Goal: Task Accomplishment & Management: Manage account settings

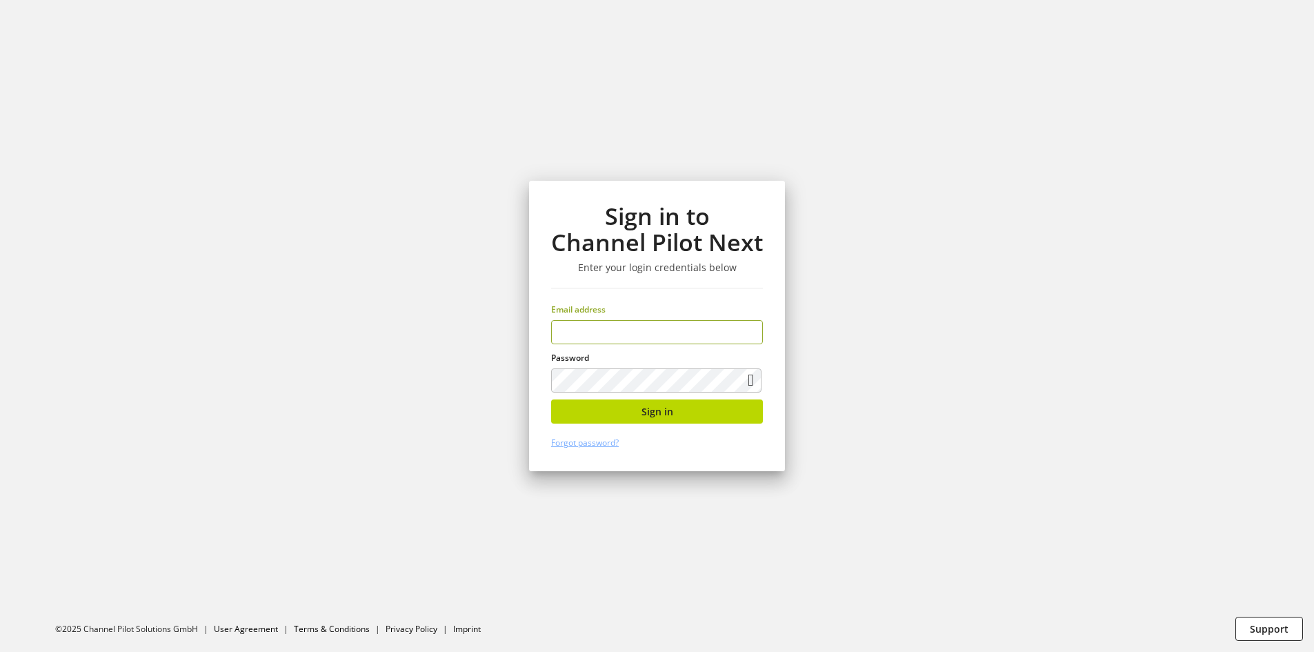
scroll to position [1189, 0]
type input "**********"
click at [610, 414] on button "Sign in" at bounding box center [657, 411] width 212 height 24
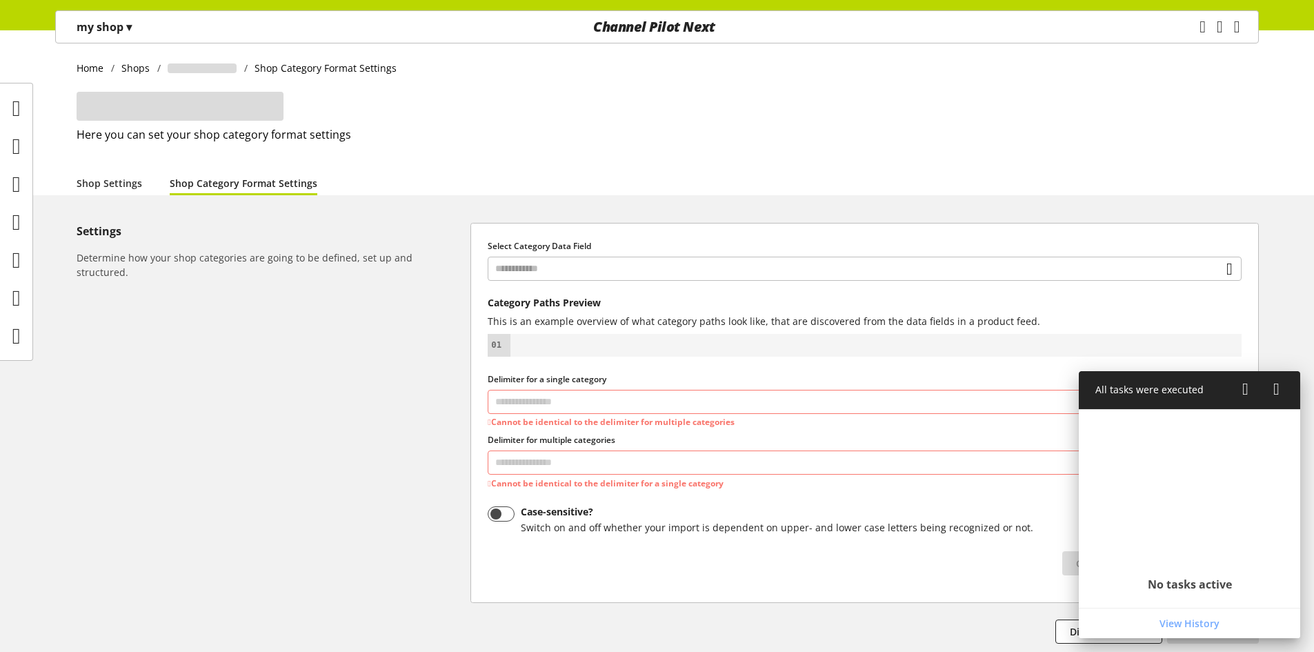
select select "*"
select select
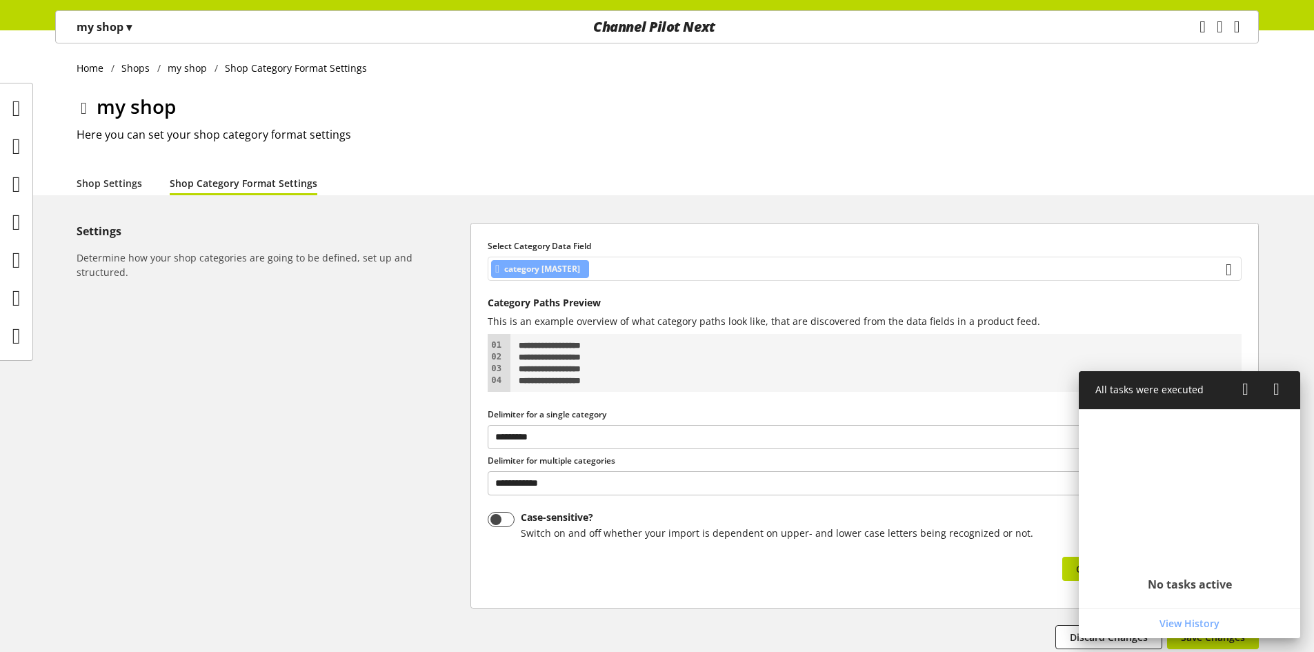
click at [648, 265] on div "category [MASTER]" at bounding box center [864, 269] width 754 height 24
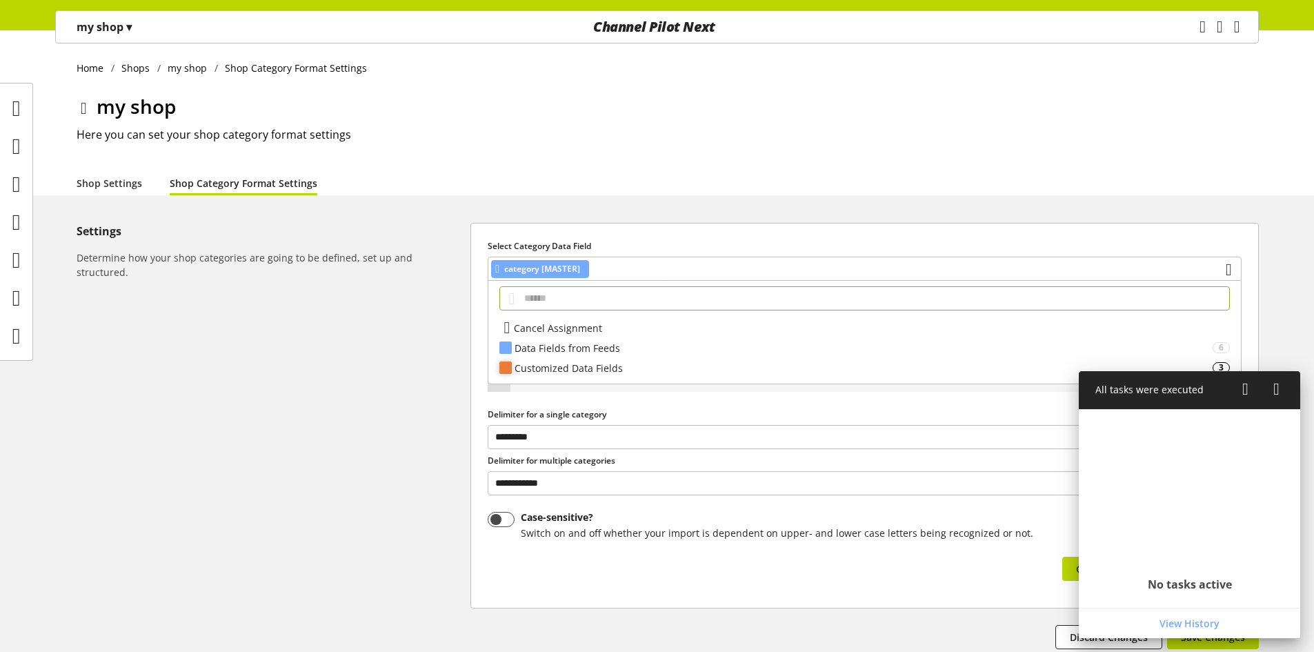
click at [625, 364] on div "Customized Data Fields" at bounding box center [863, 368] width 698 height 14
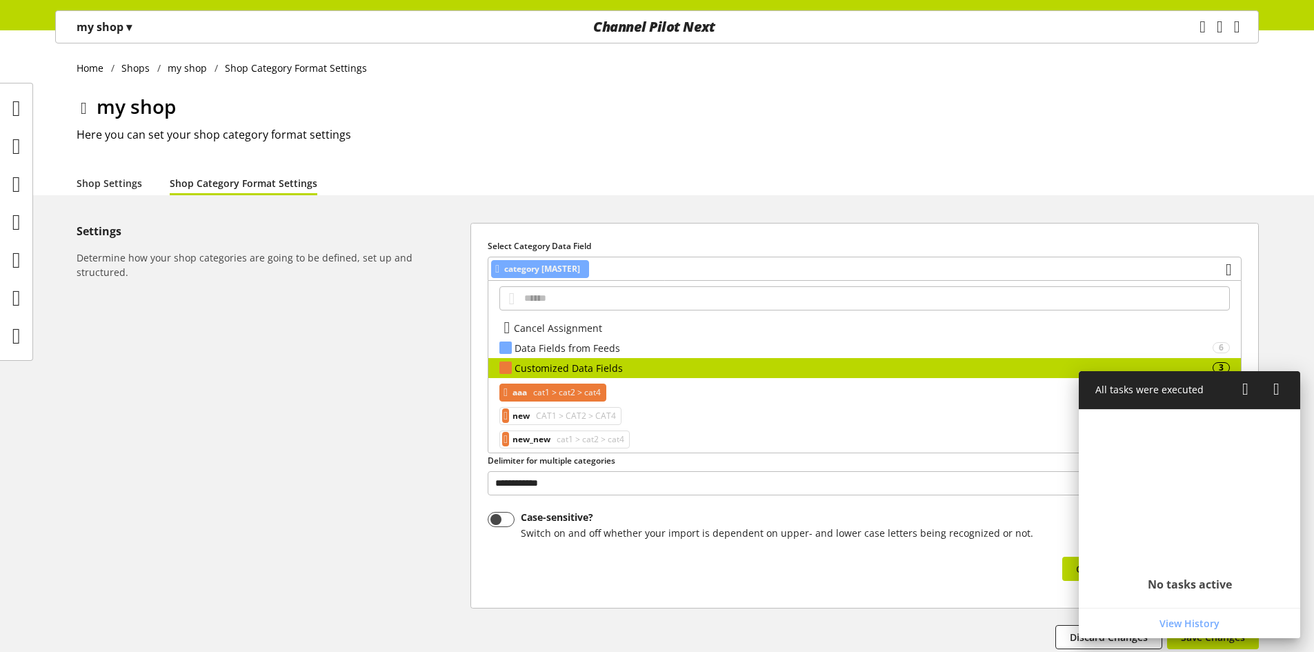
click at [585, 392] on span "cat1 > cat2 > cat4" at bounding box center [565, 392] width 70 height 17
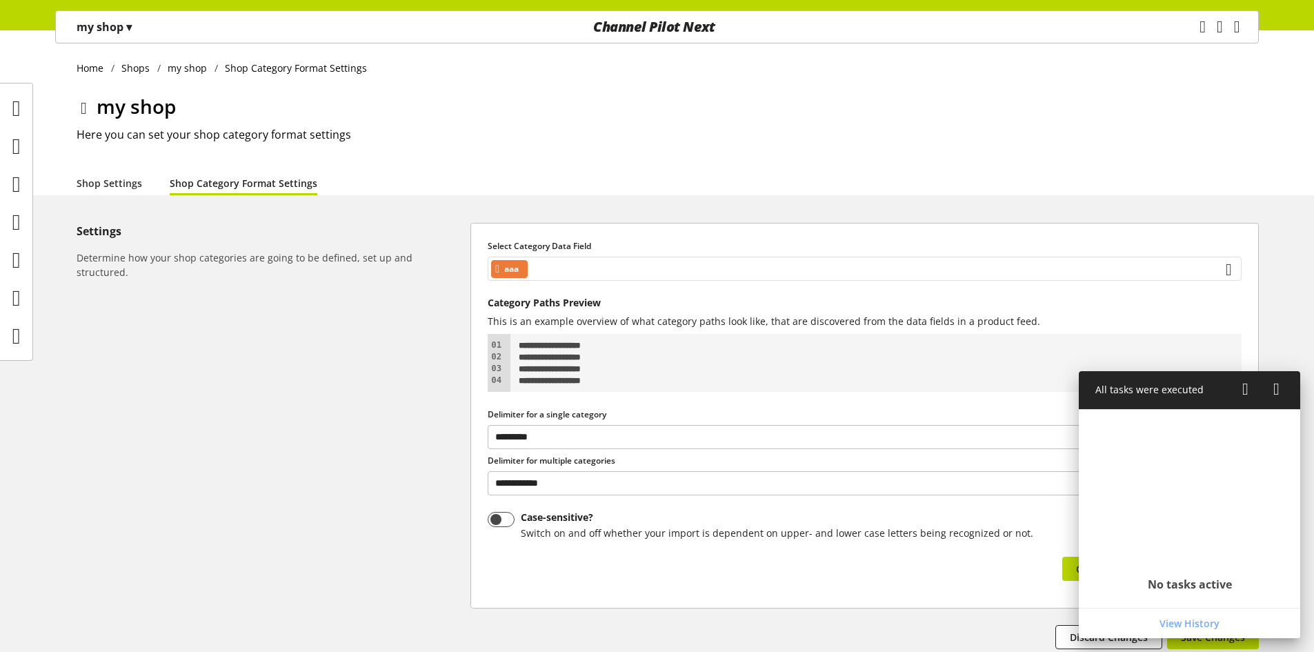
click at [589, 268] on div "aaa" at bounding box center [864, 269] width 754 height 24
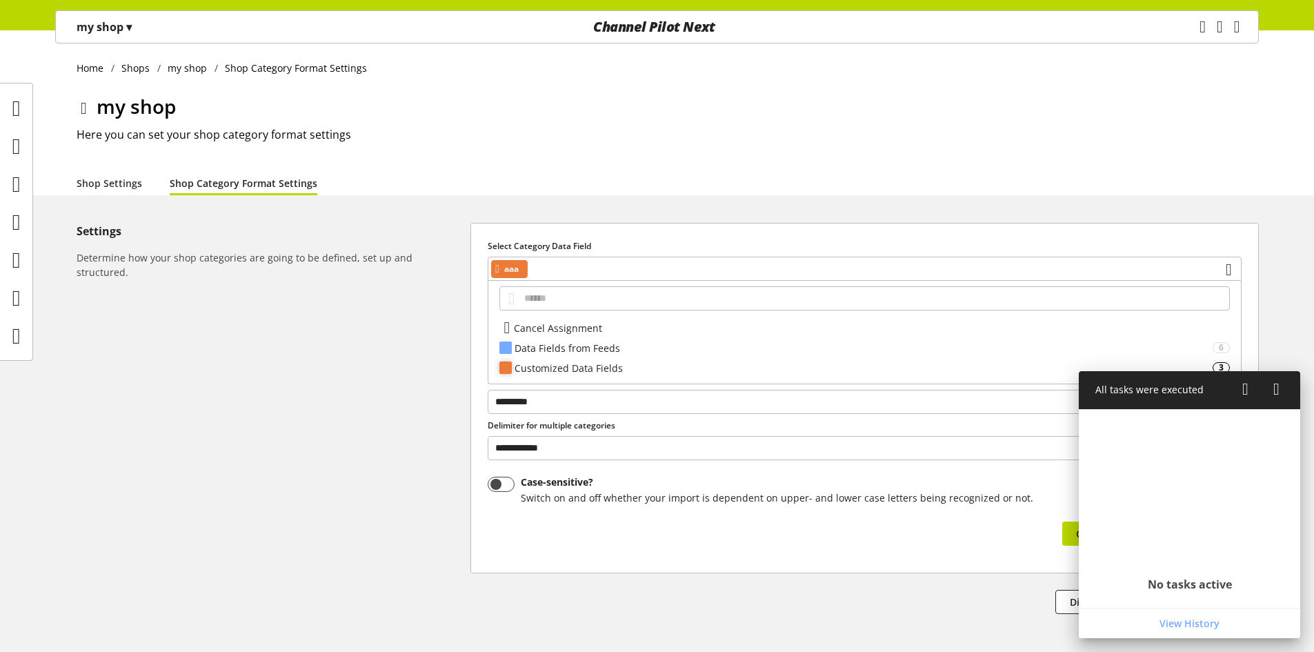
click at [594, 363] on div "Customized Data Fields 3" at bounding box center [864, 368] width 752 height 20
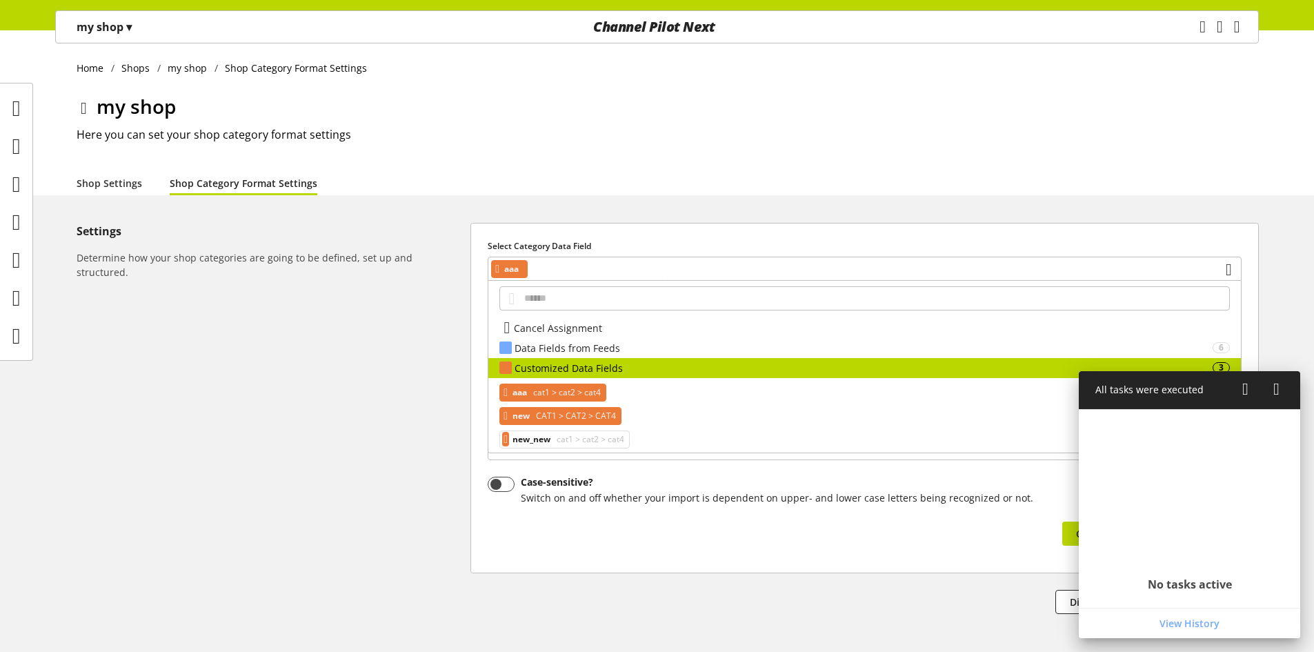
click at [590, 412] on span "CAT1 > CAT2 > CAT4" at bounding box center [574, 416] width 83 height 17
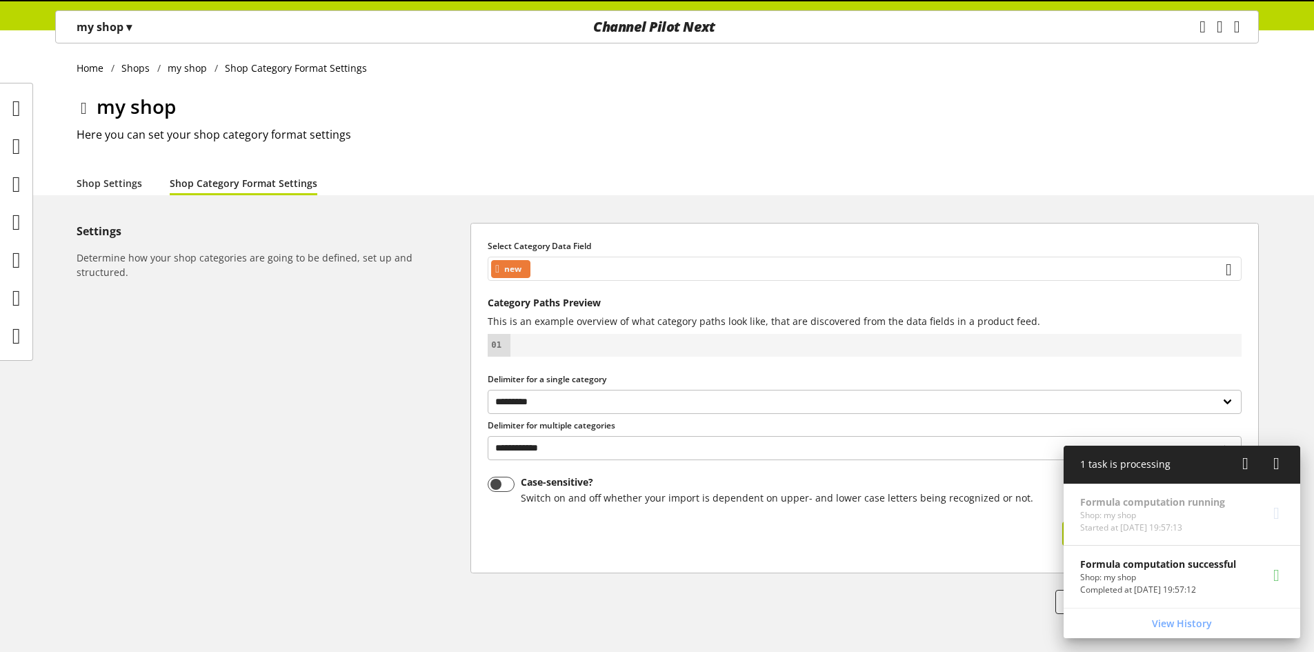
click at [608, 262] on div "new" at bounding box center [864, 269] width 754 height 24
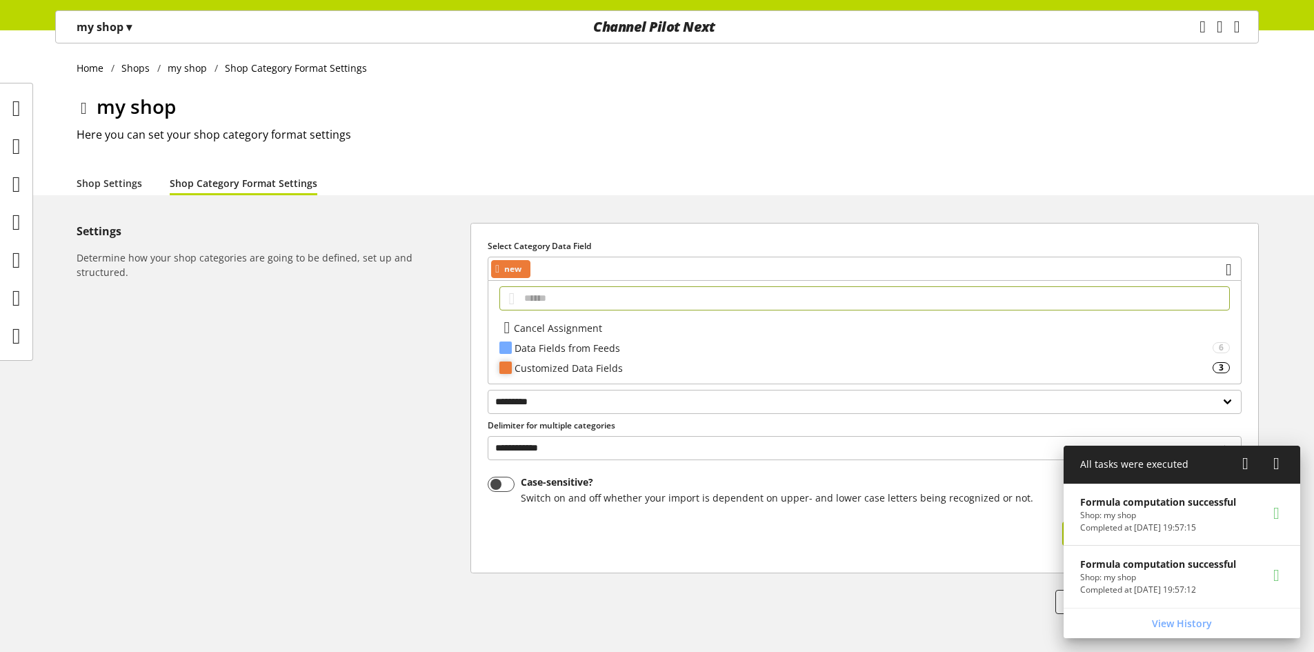
click at [604, 366] on div "Customized Data Fields" at bounding box center [863, 368] width 698 height 14
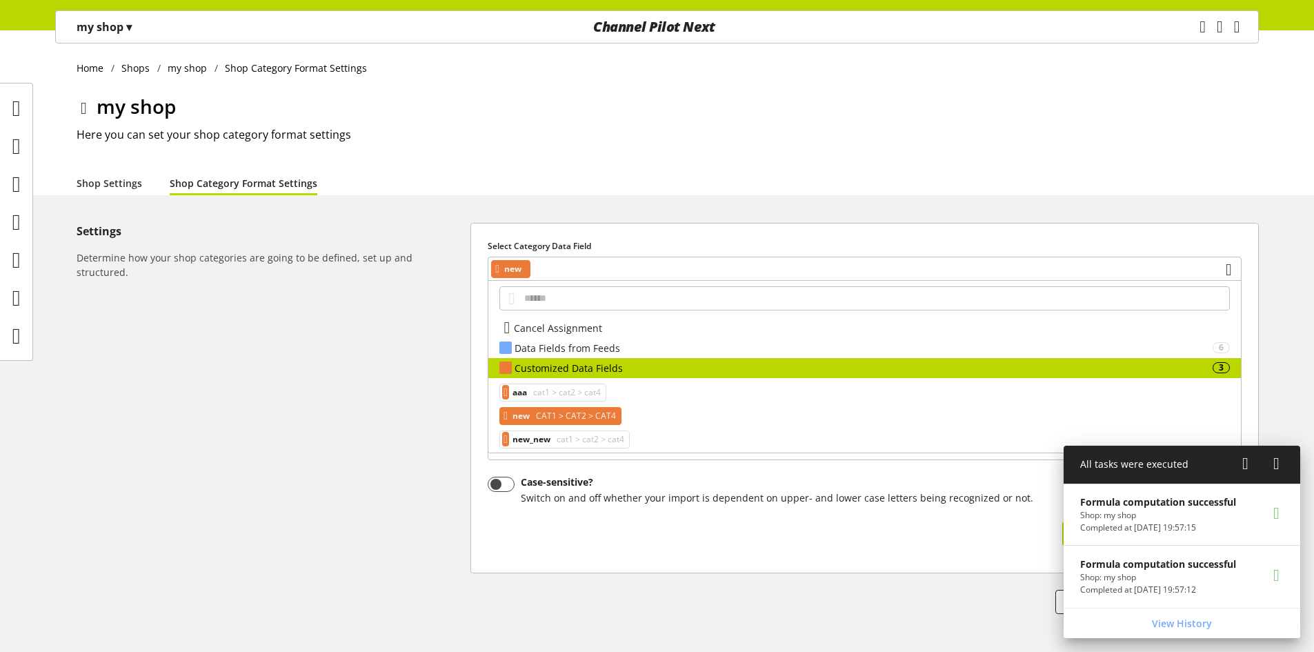
click at [602, 414] on span "CAT1 > CAT2 > CAT4" at bounding box center [574, 416] width 83 height 17
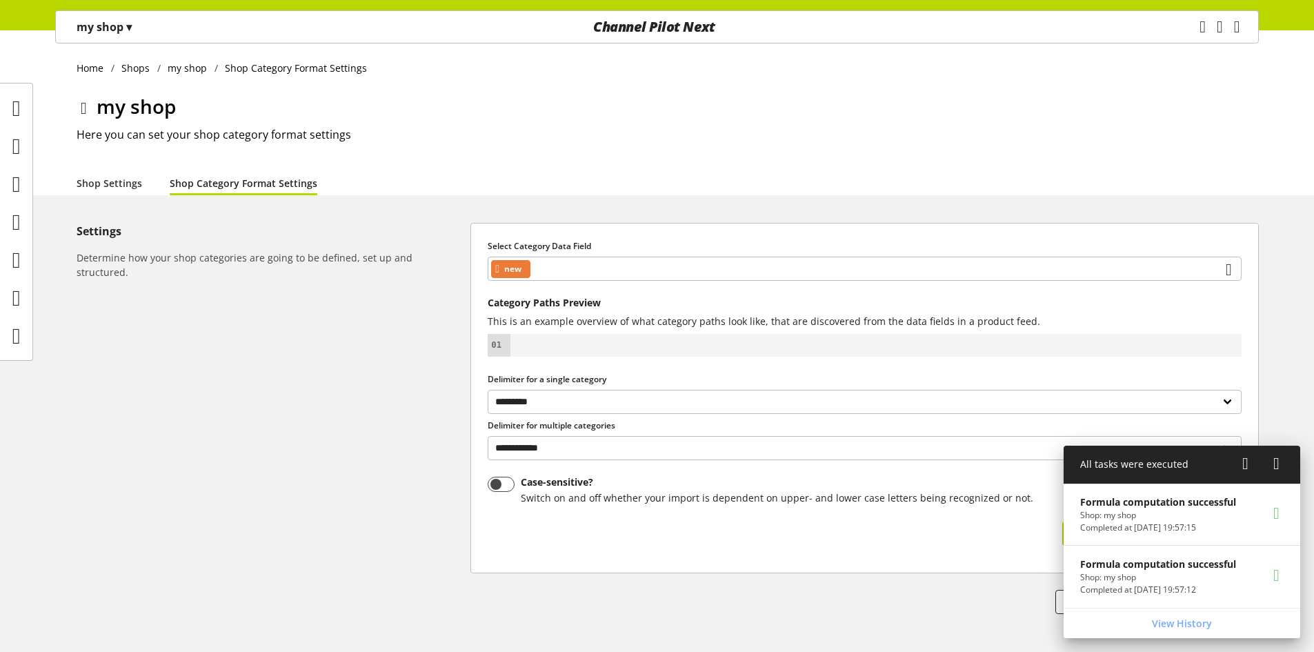
click at [1247, 461] on icon at bounding box center [1245, 463] width 6 height 25
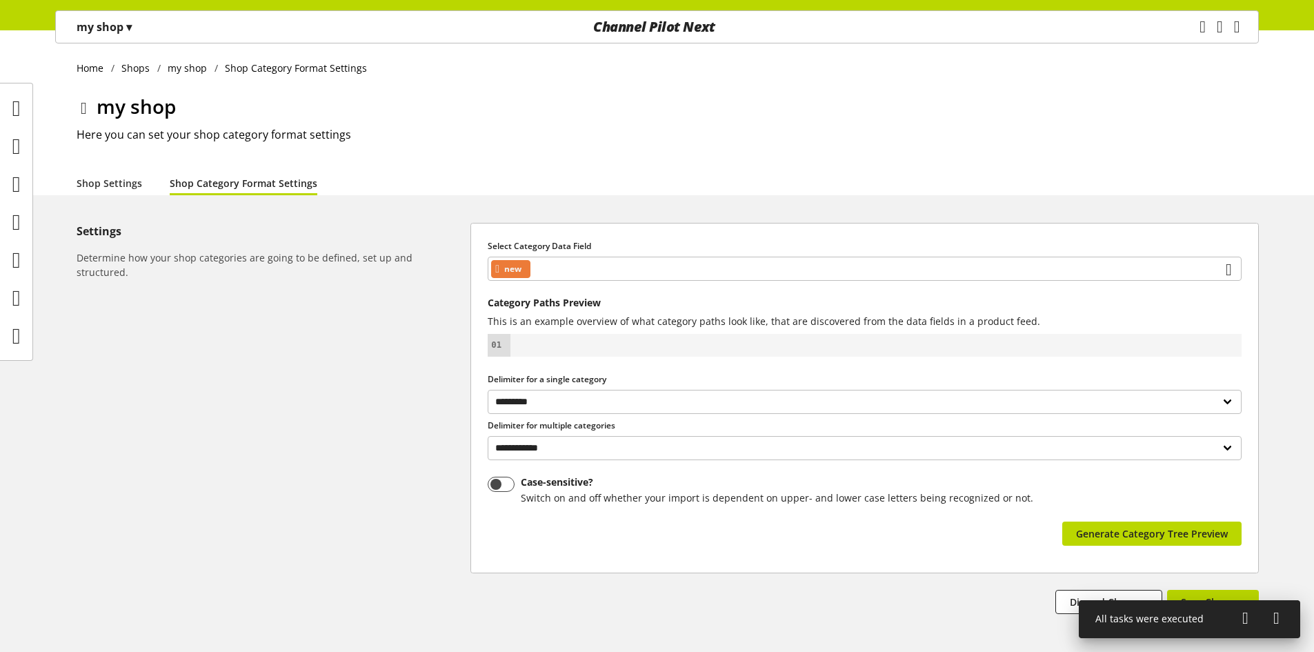
click at [639, 256] on div "Select Category Data Field new" at bounding box center [864, 260] width 754 height 41
click at [640, 263] on div "new" at bounding box center [864, 269] width 754 height 24
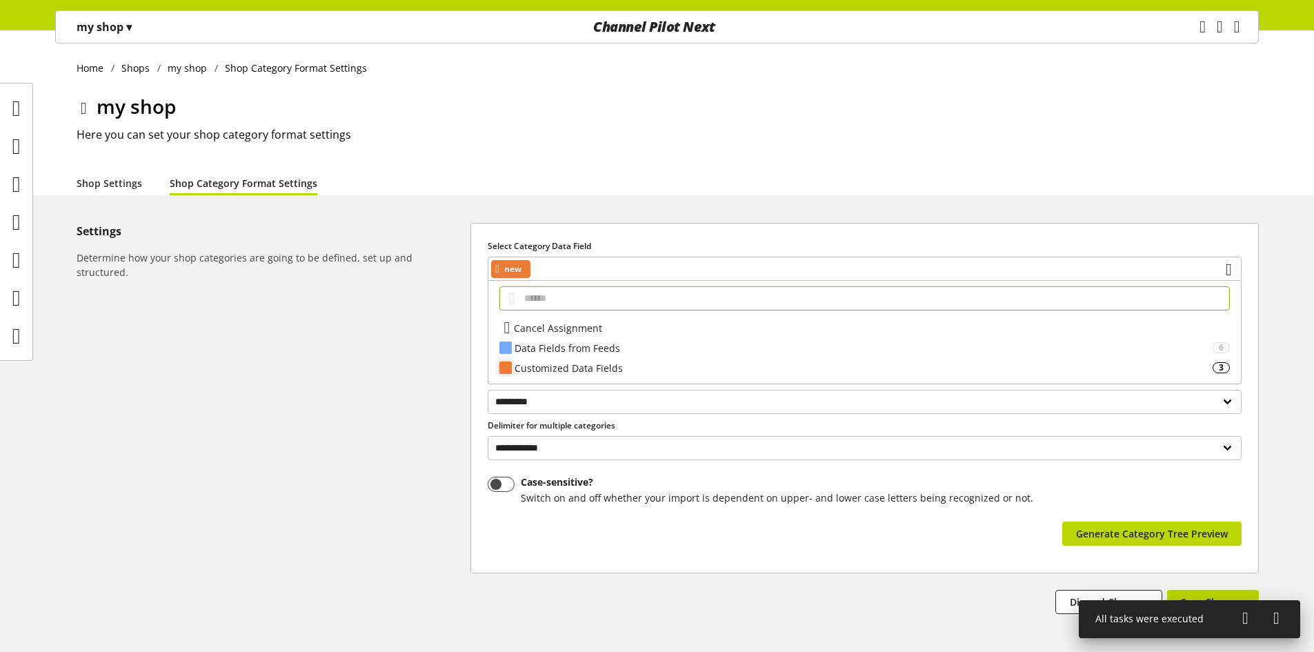
click at [630, 361] on div "Customized Data Fields" at bounding box center [863, 368] width 698 height 14
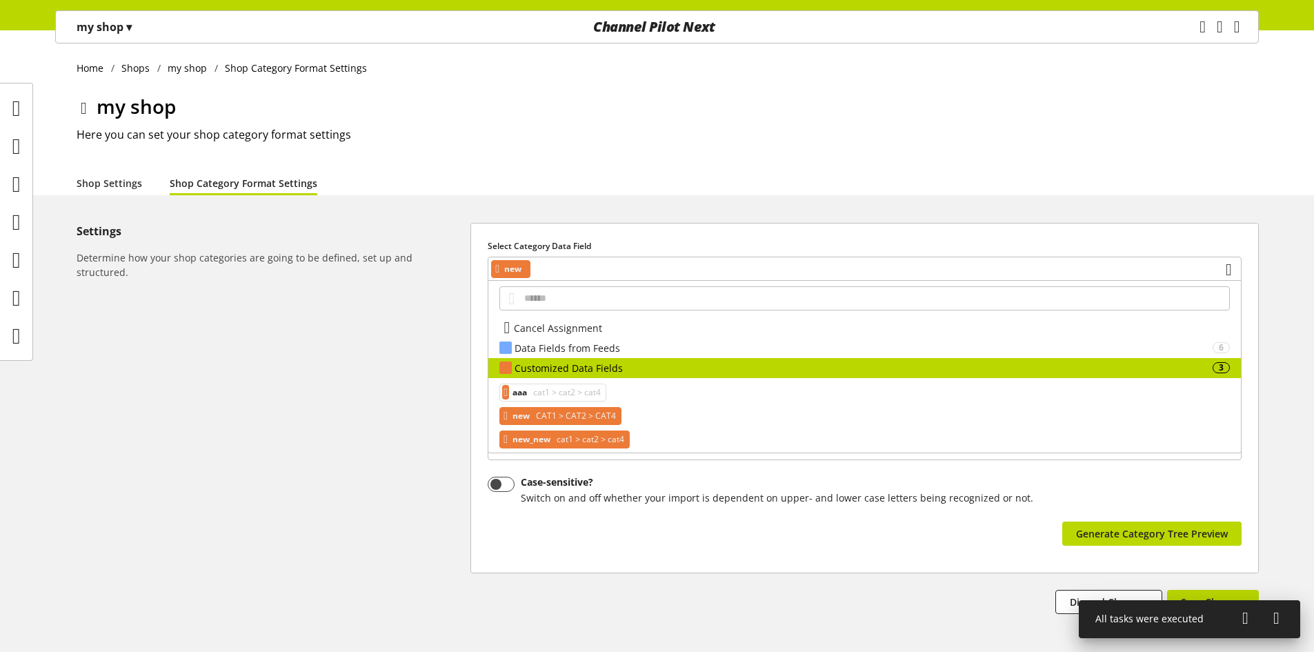
click at [584, 442] on span "cat1 > cat2 > cat4" at bounding box center [589, 439] width 70 height 17
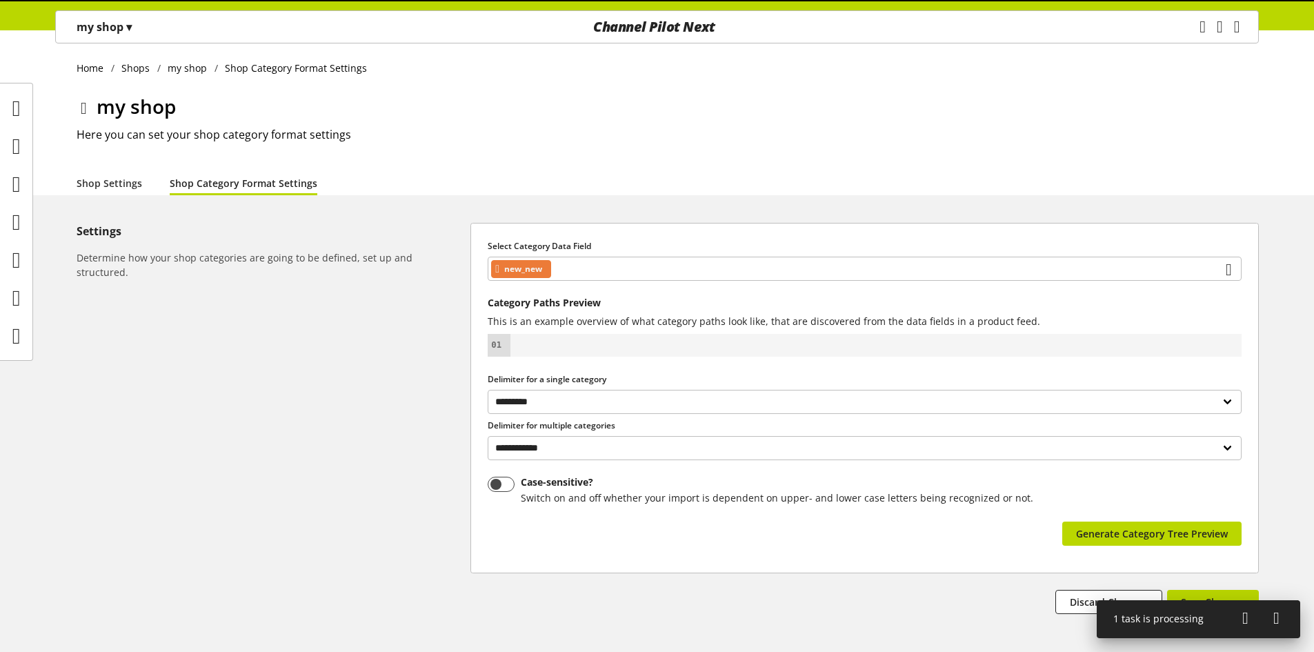
scroll to position [63, 0]
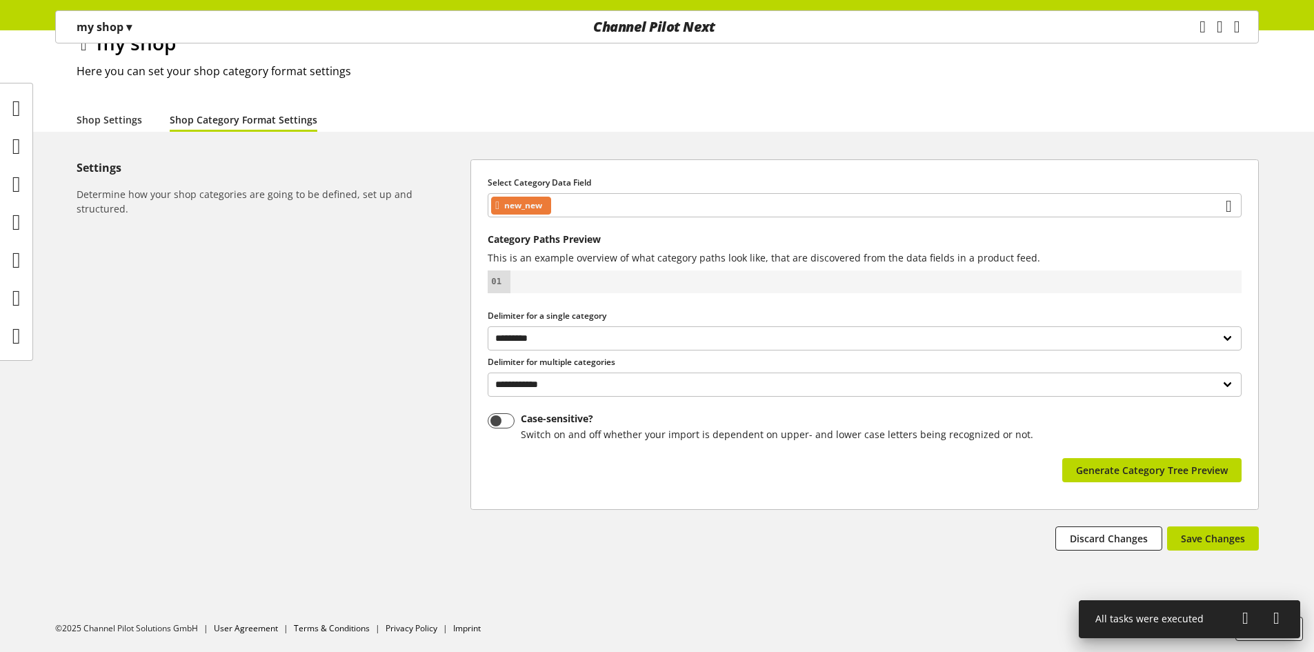
click at [1244, 615] on icon at bounding box center [1245, 617] width 6 height 25
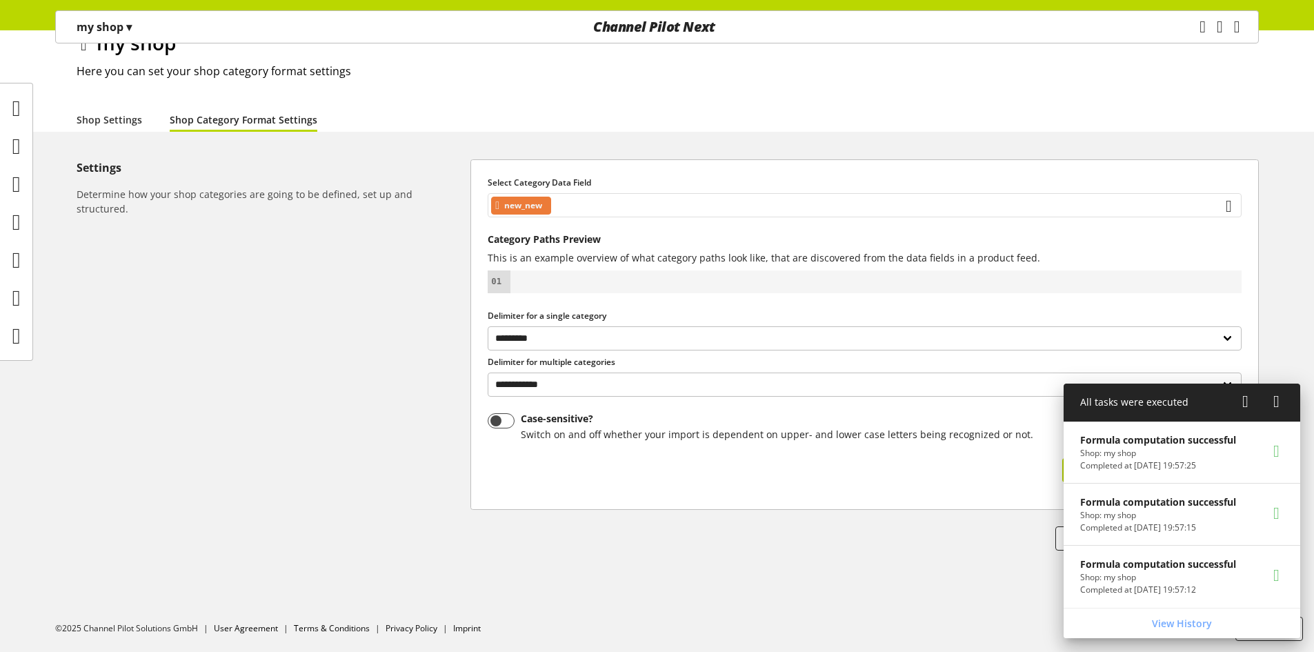
click at [630, 206] on div "new_new" at bounding box center [864, 205] width 754 height 24
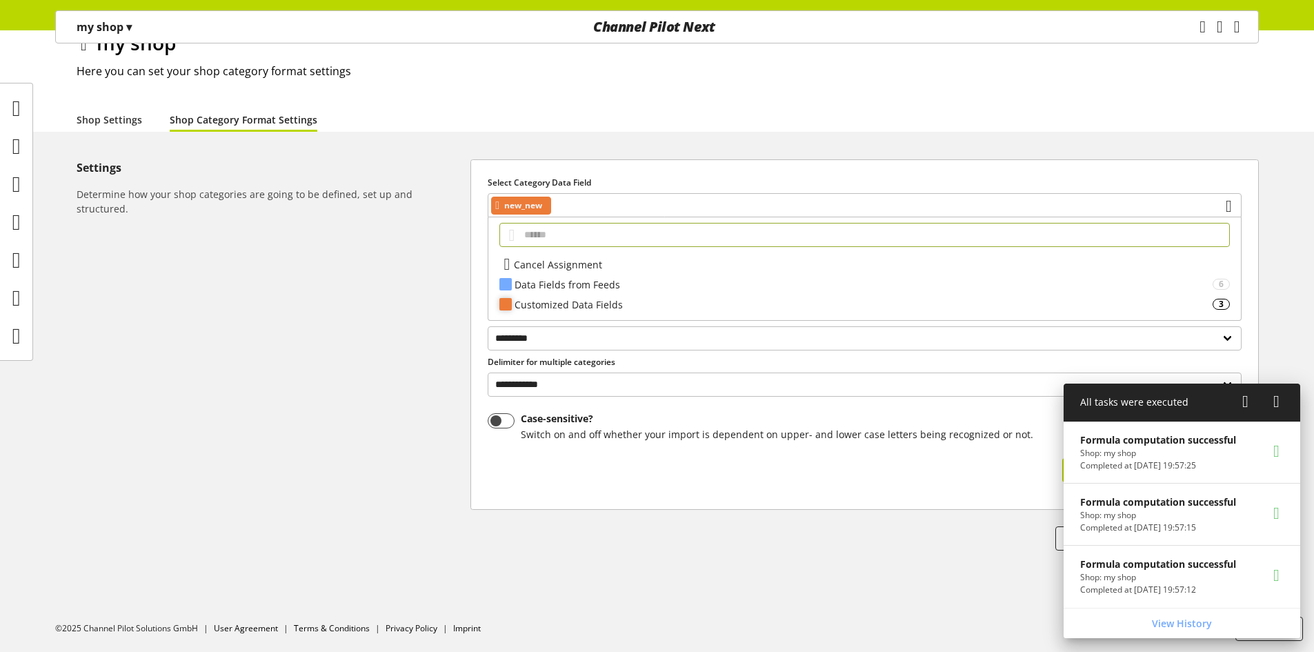
click at [627, 301] on div "Customized Data Fields" at bounding box center [863, 304] width 698 height 14
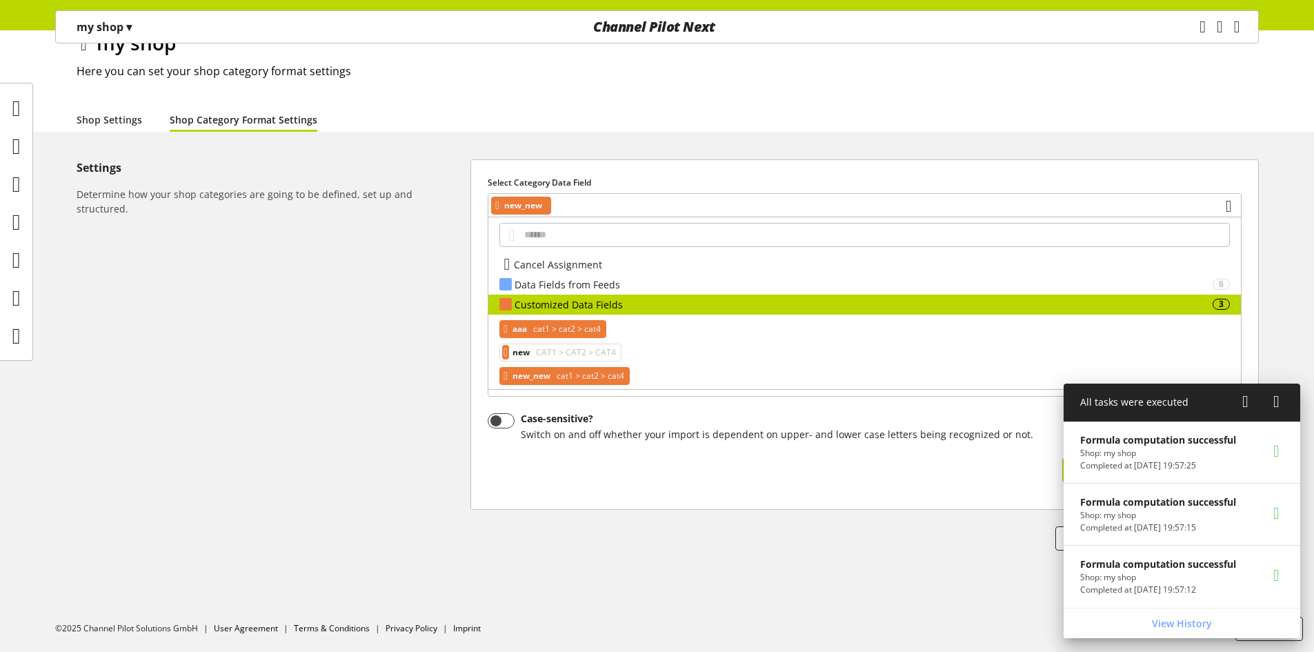
click at [596, 323] on span "cat1 > cat2 > cat4" at bounding box center [565, 329] width 70 height 17
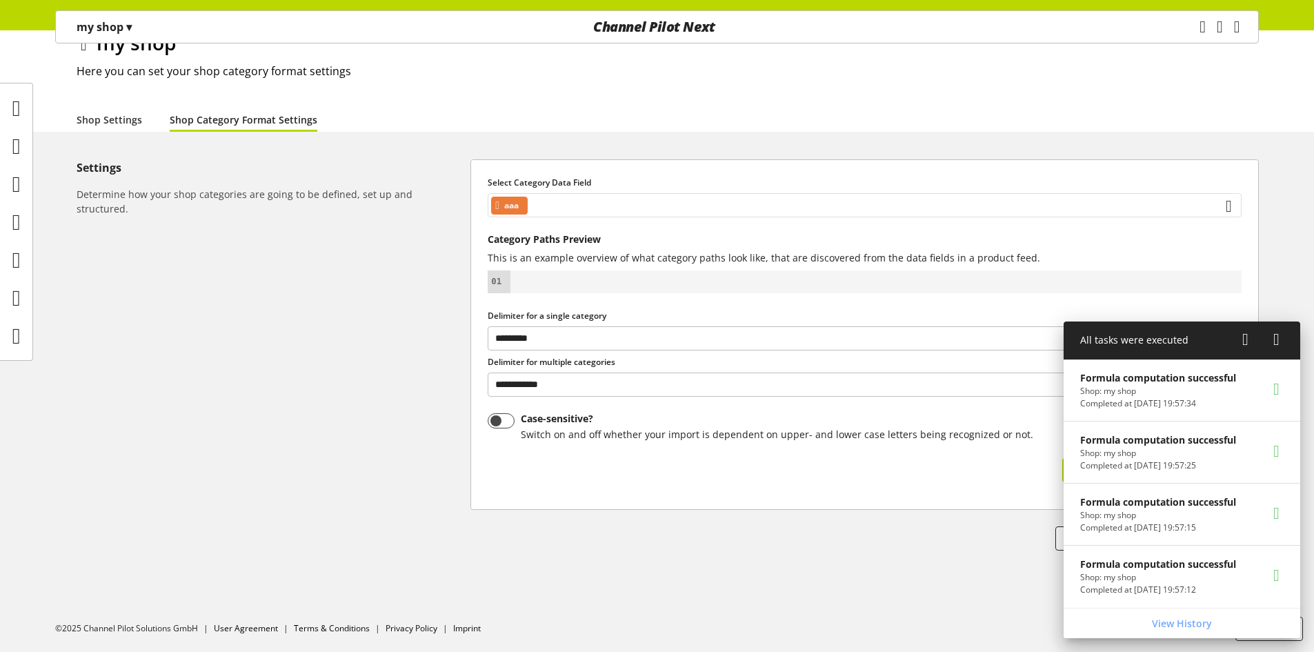
click at [591, 200] on div "aaa" at bounding box center [864, 205] width 754 height 24
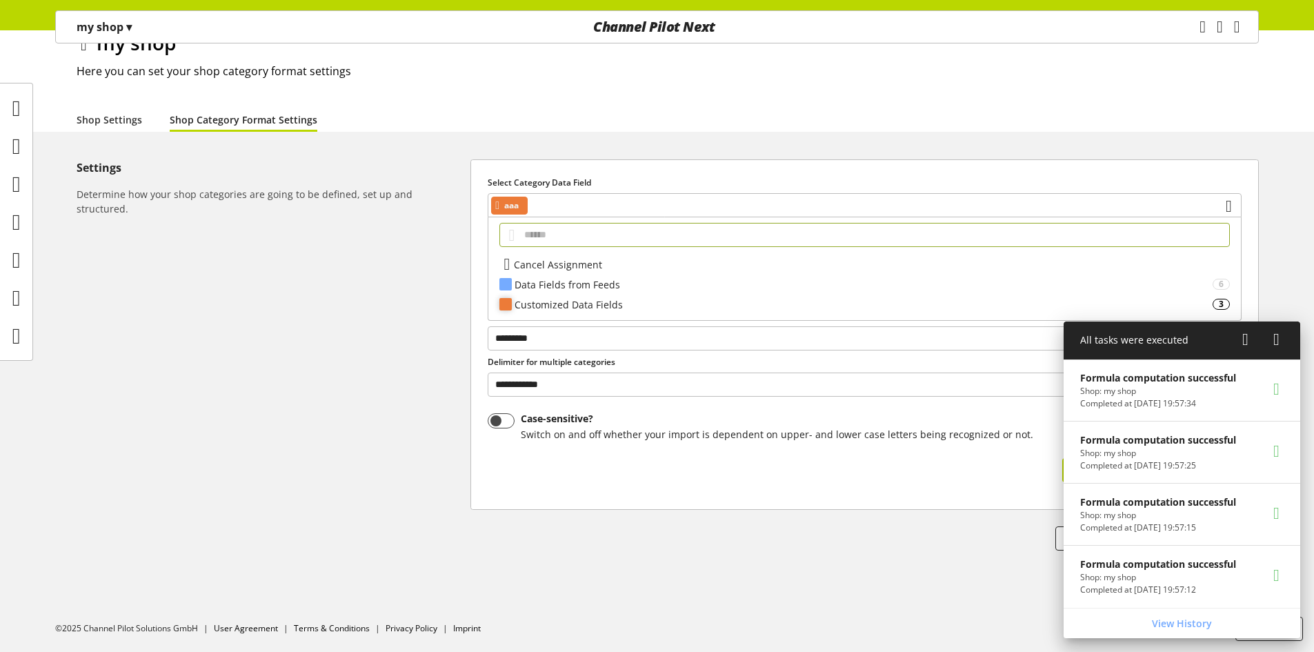
click at [583, 297] on div "Customized Data Fields" at bounding box center [863, 304] width 698 height 14
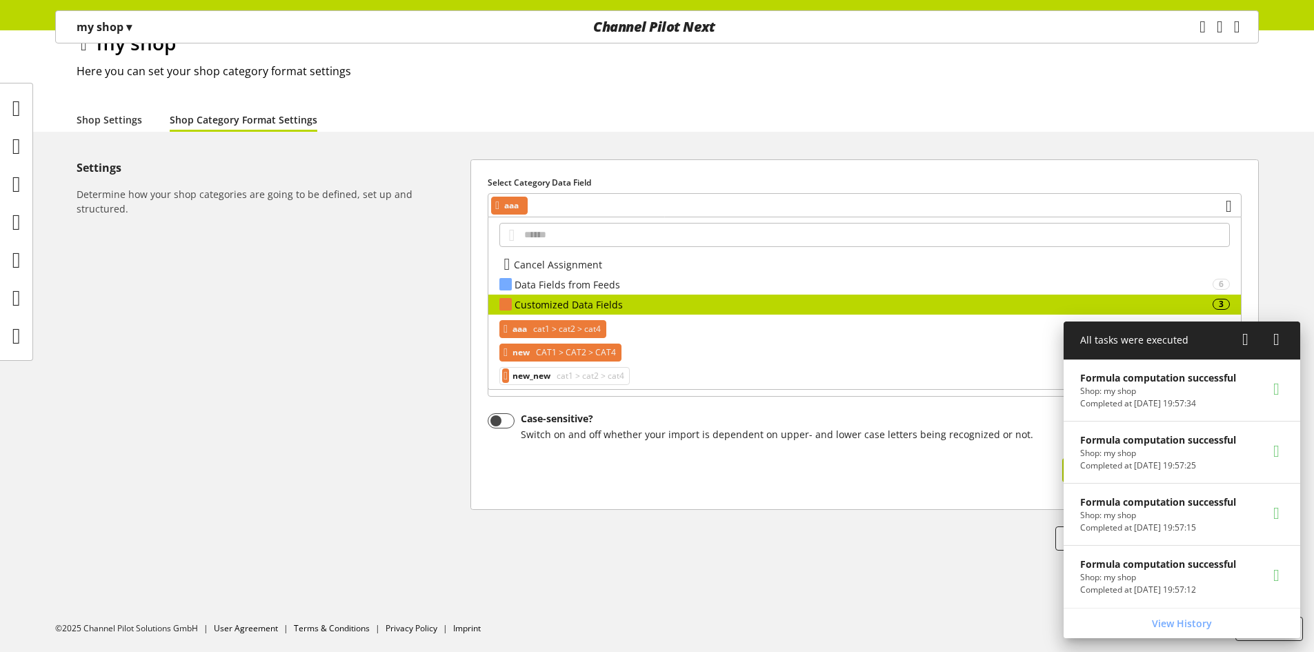
click at [575, 356] on span "CAT1 > CAT2 > CAT4" at bounding box center [574, 352] width 83 height 17
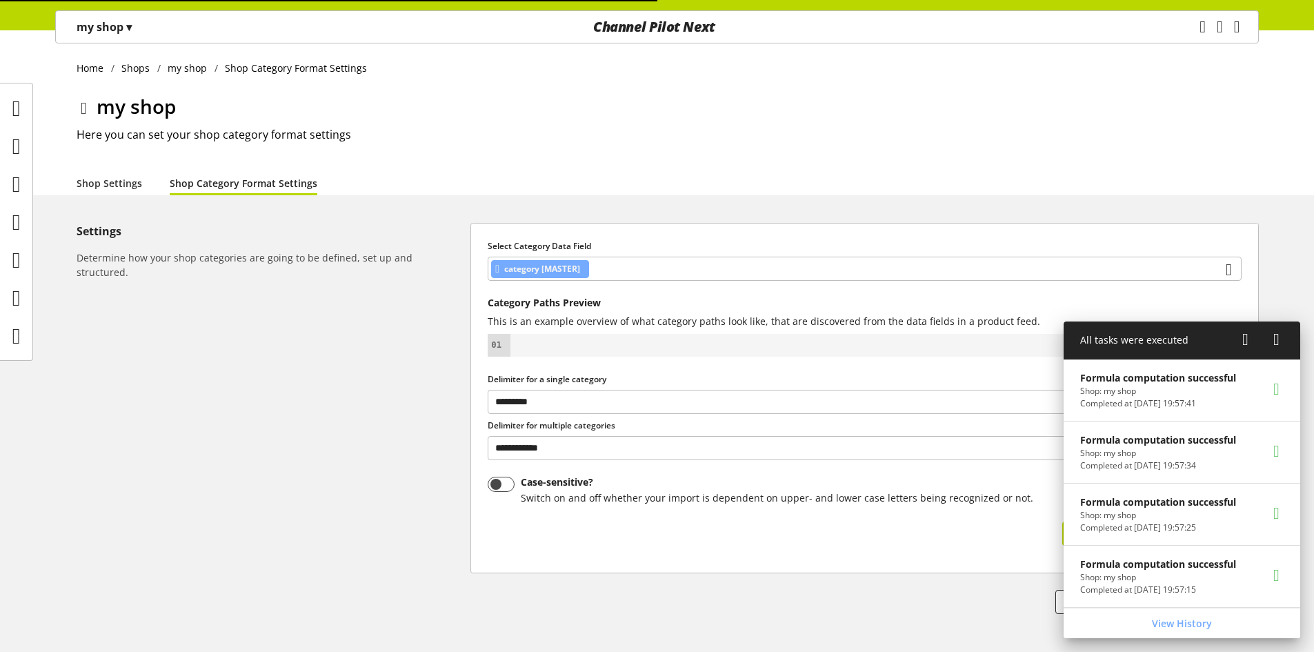
select select "*"
select select
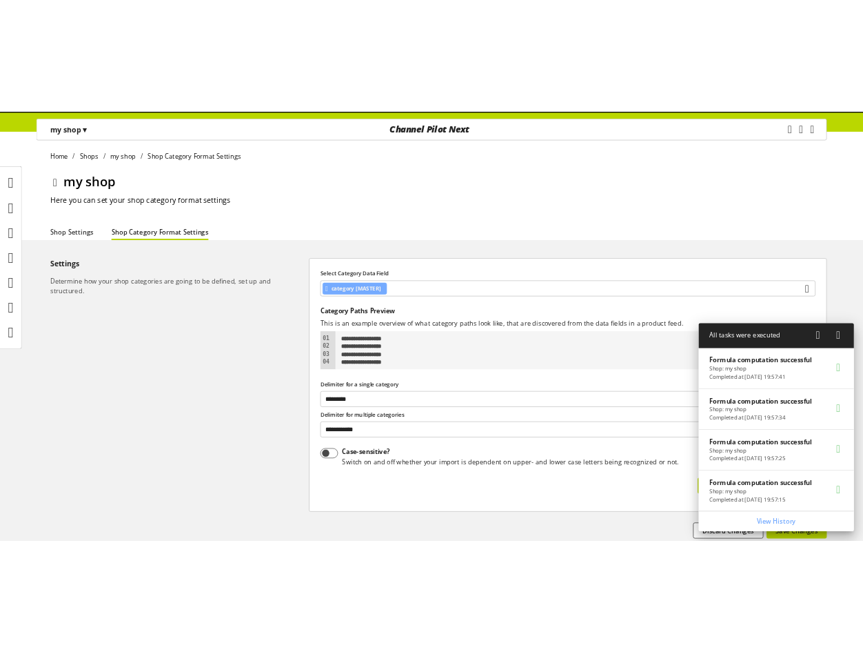
scroll to position [1189, 0]
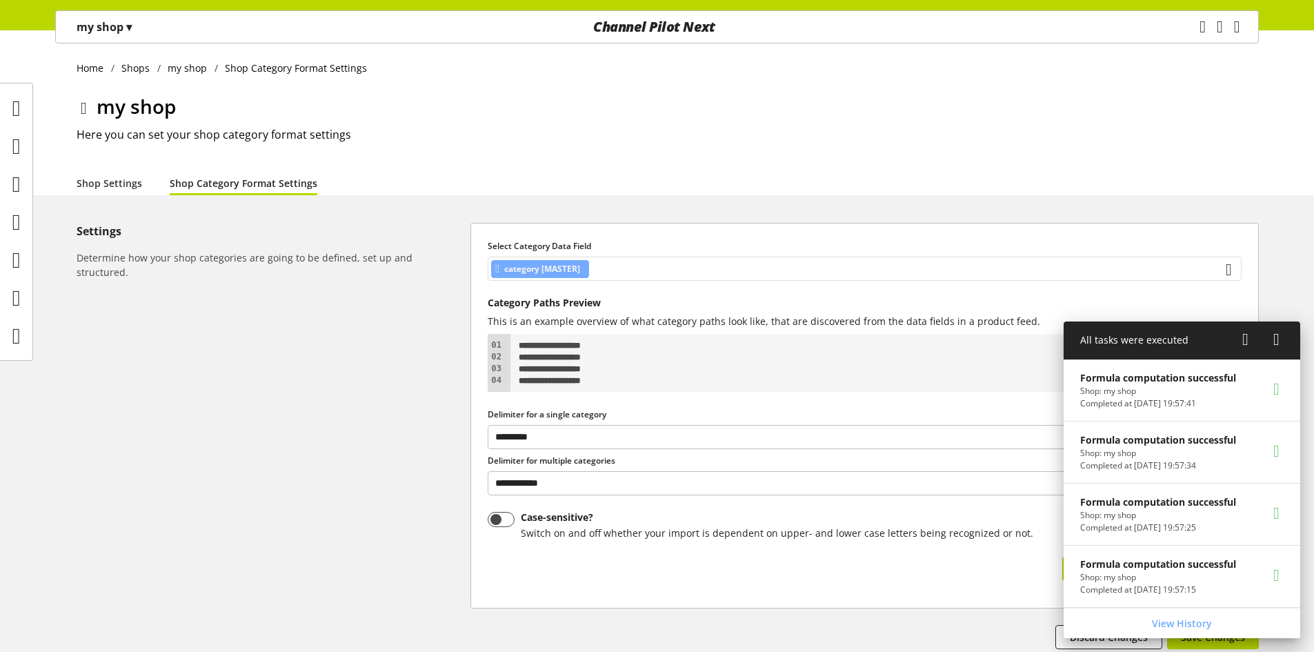
click at [607, 270] on div "category [MASTER]" at bounding box center [864, 269] width 754 height 24
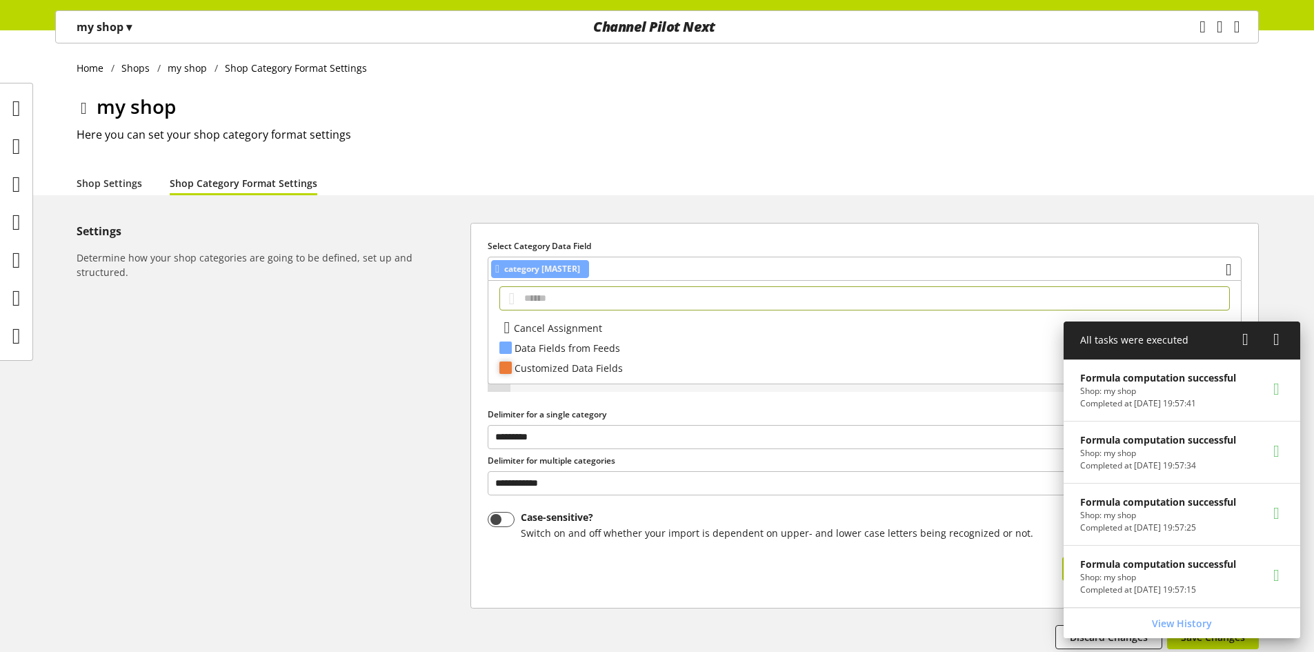
click at [608, 363] on div "Customized Data Fields" at bounding box center [863, 368] width 698 height 14
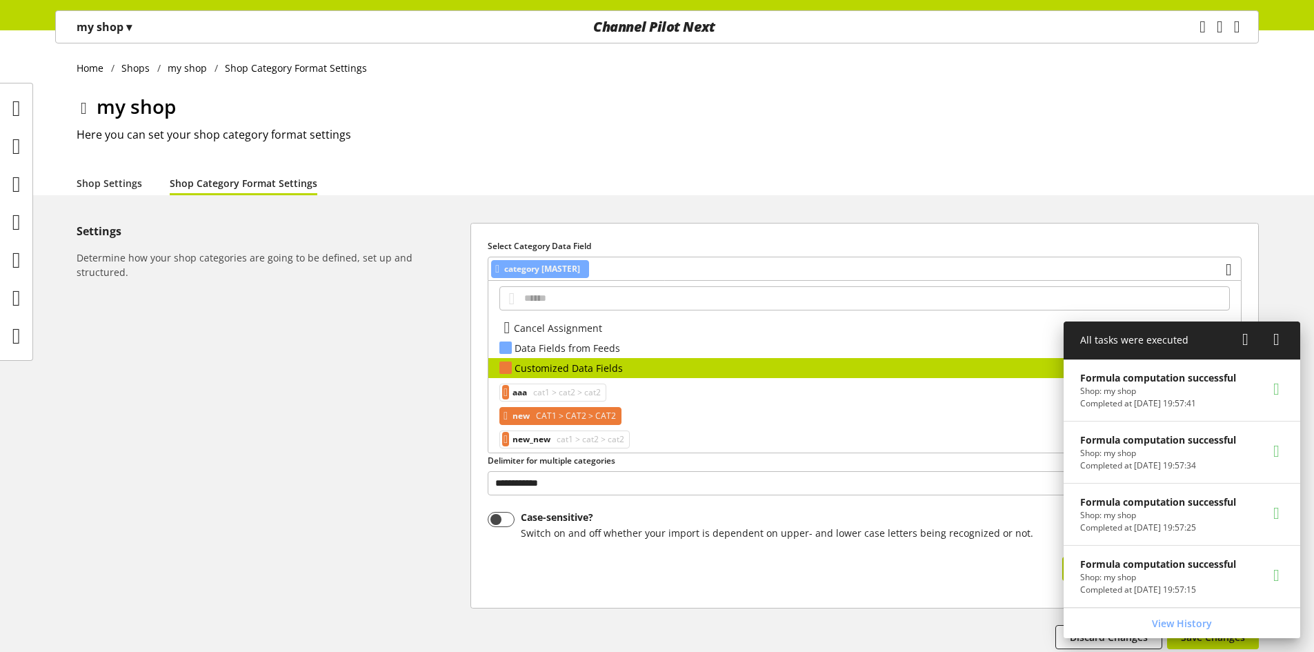
click at [578, 415] on span "CAT1 > CAT2 > CAT2" at bounding box center [574, 416] width 83 height 17
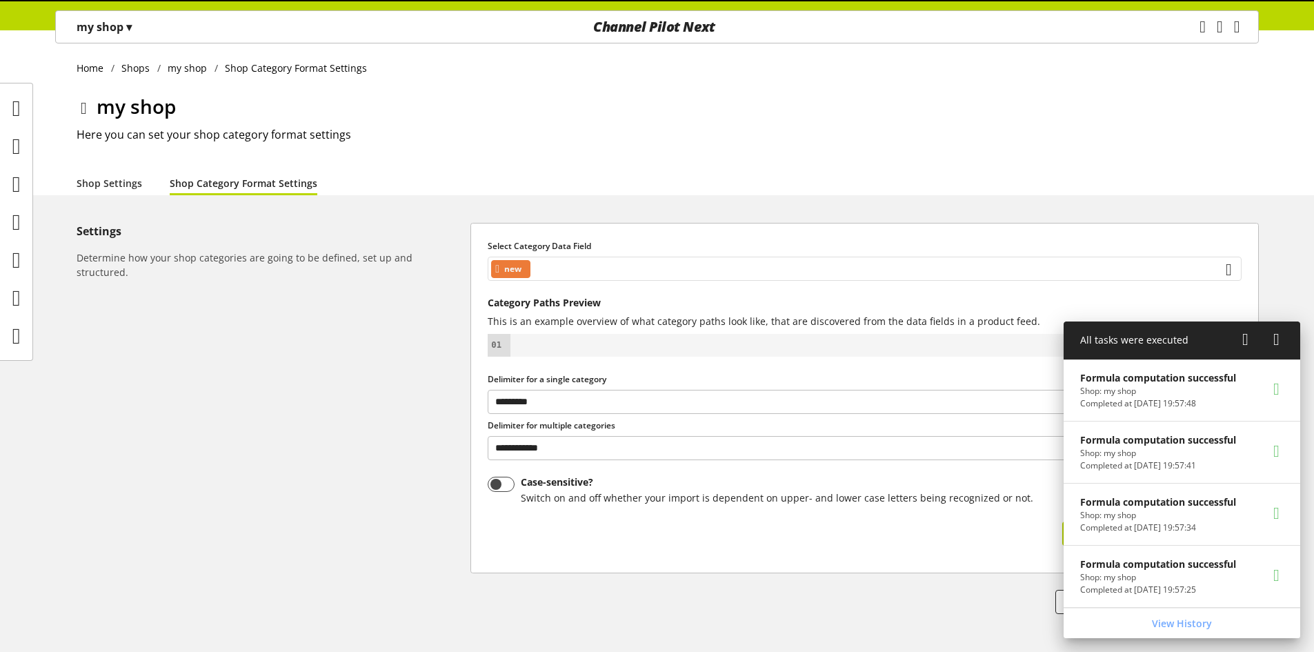
click at [586, 272] on div "new" at bounding box center [864, 269] width 754 height 24
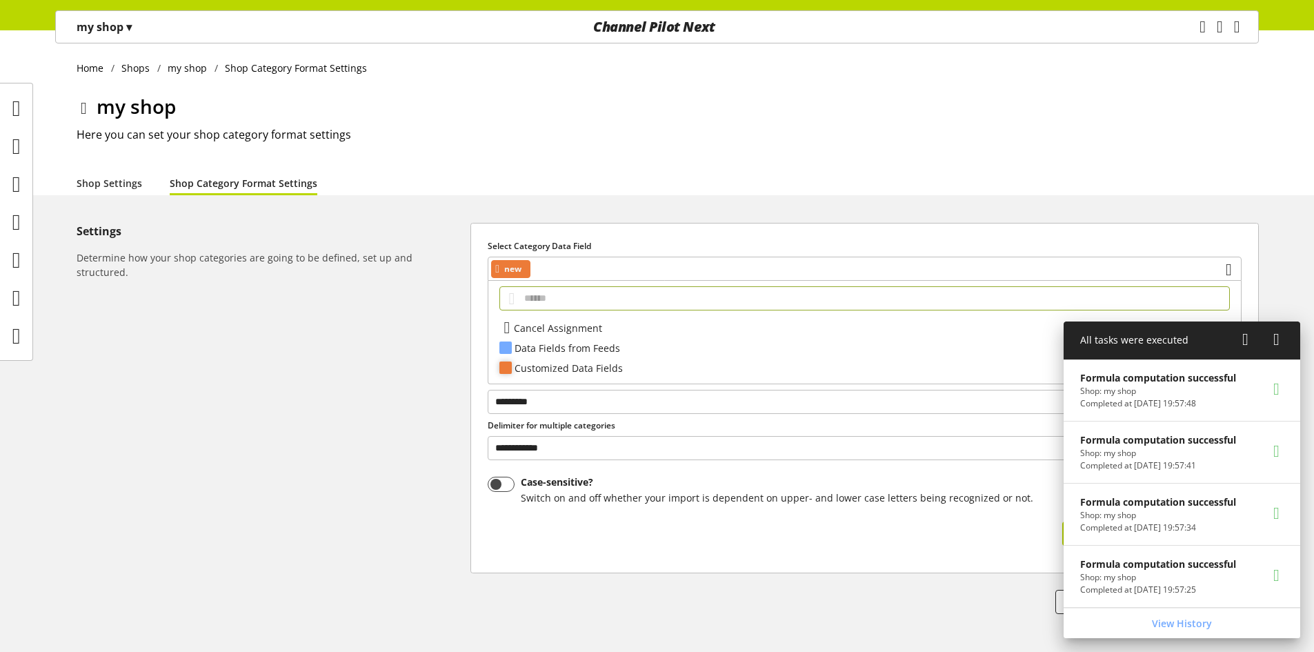
click at [604, 362] on div "Customized Data Fields" at bounding box center [863, 368] width 698 height 14
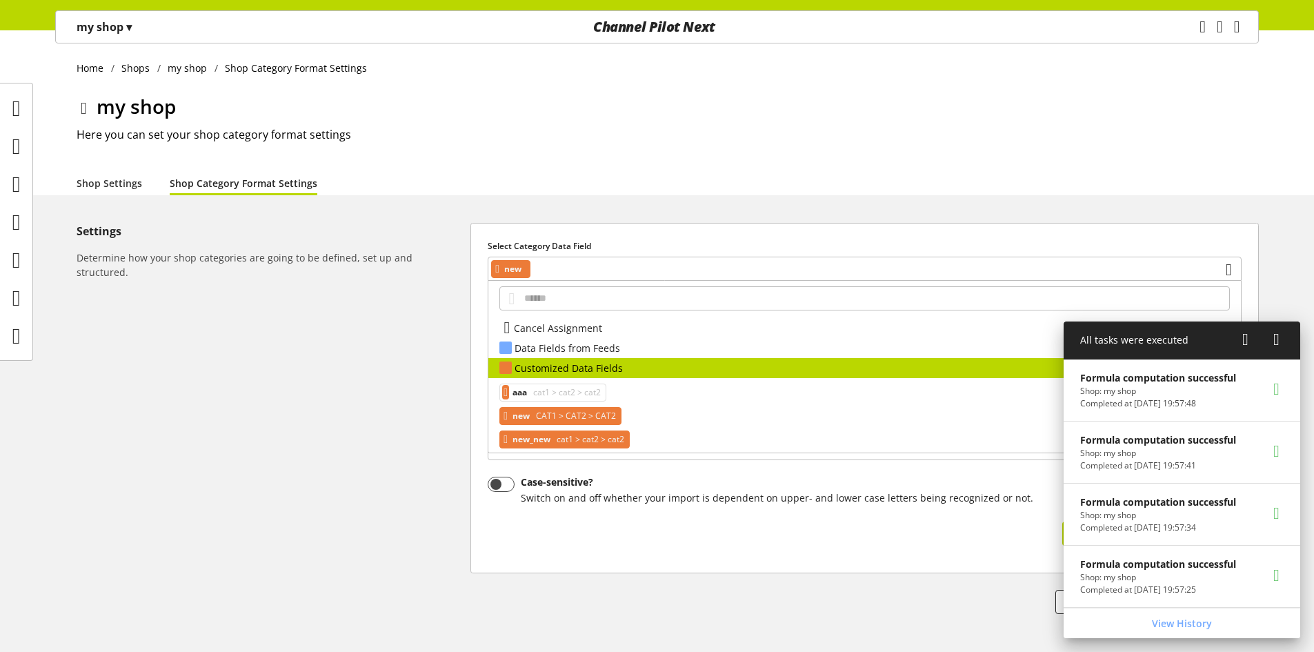
click at [607, 435] on span "cat1 > cat2 > cat2" at bounding box center [589, 439] width 70 height 17
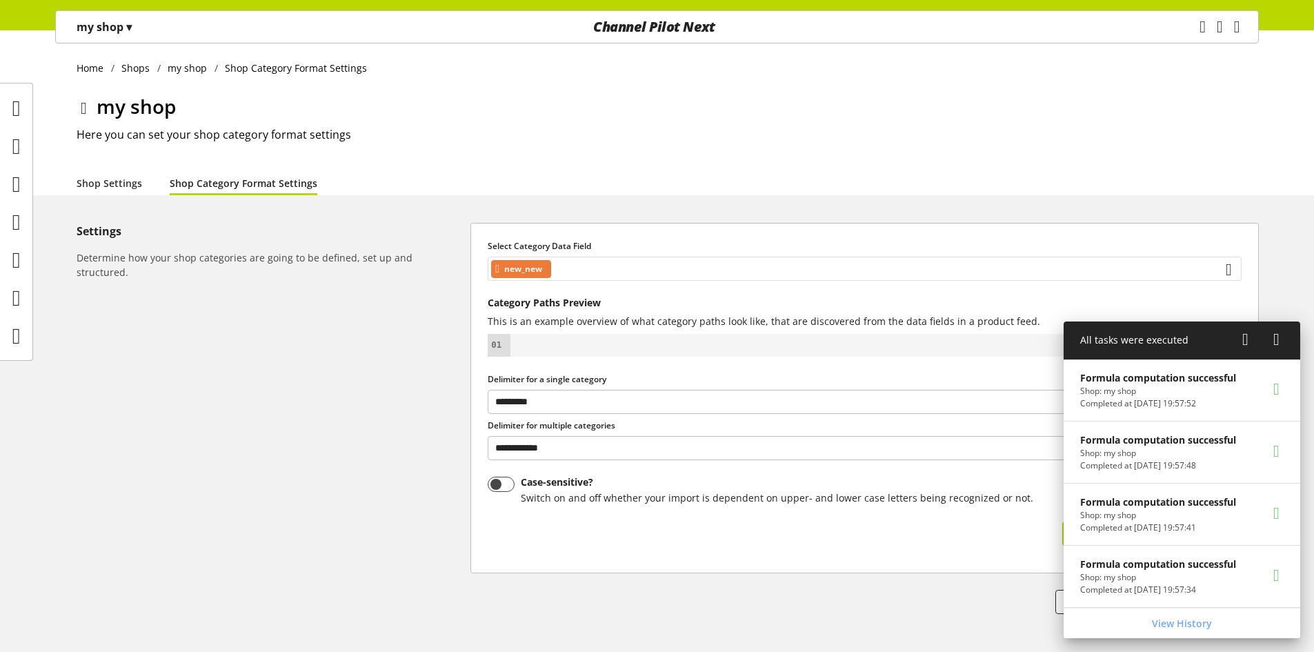
click at [627, 272] on div "new_new" at bounding box center [864, 269] width 754 height 24
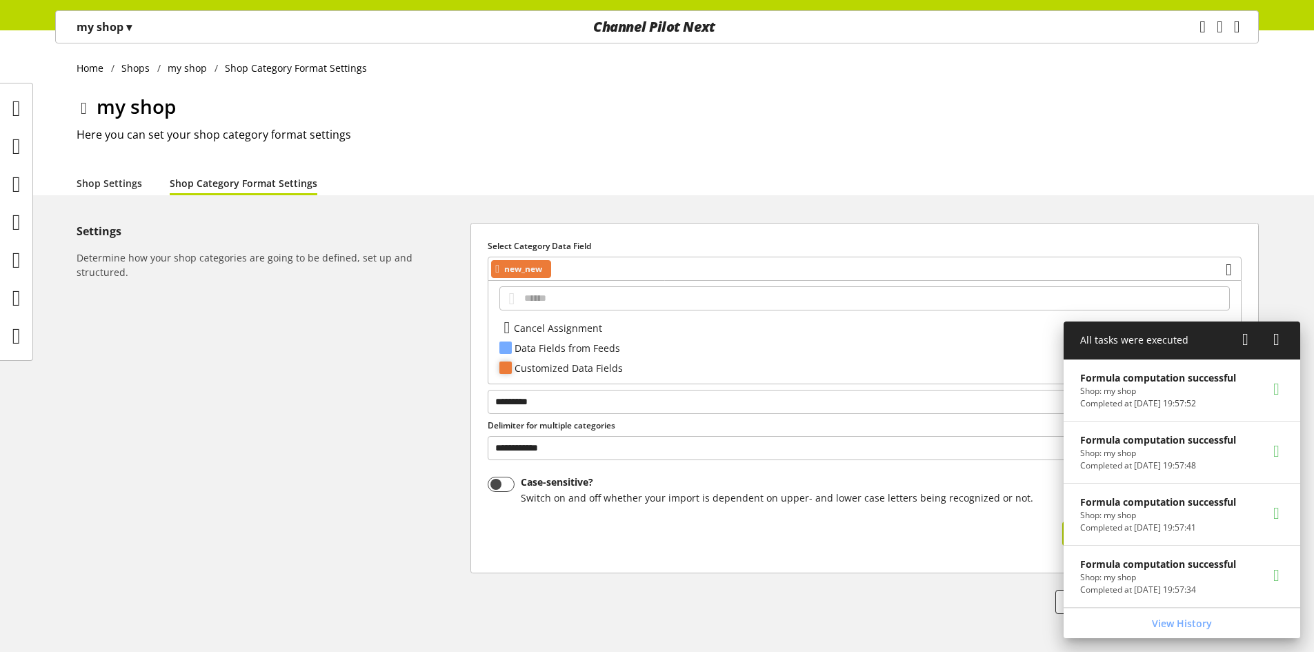
click at [615, 368] on div "Customized Data Fields" at bounding box center [863, 368] width 698 height 14
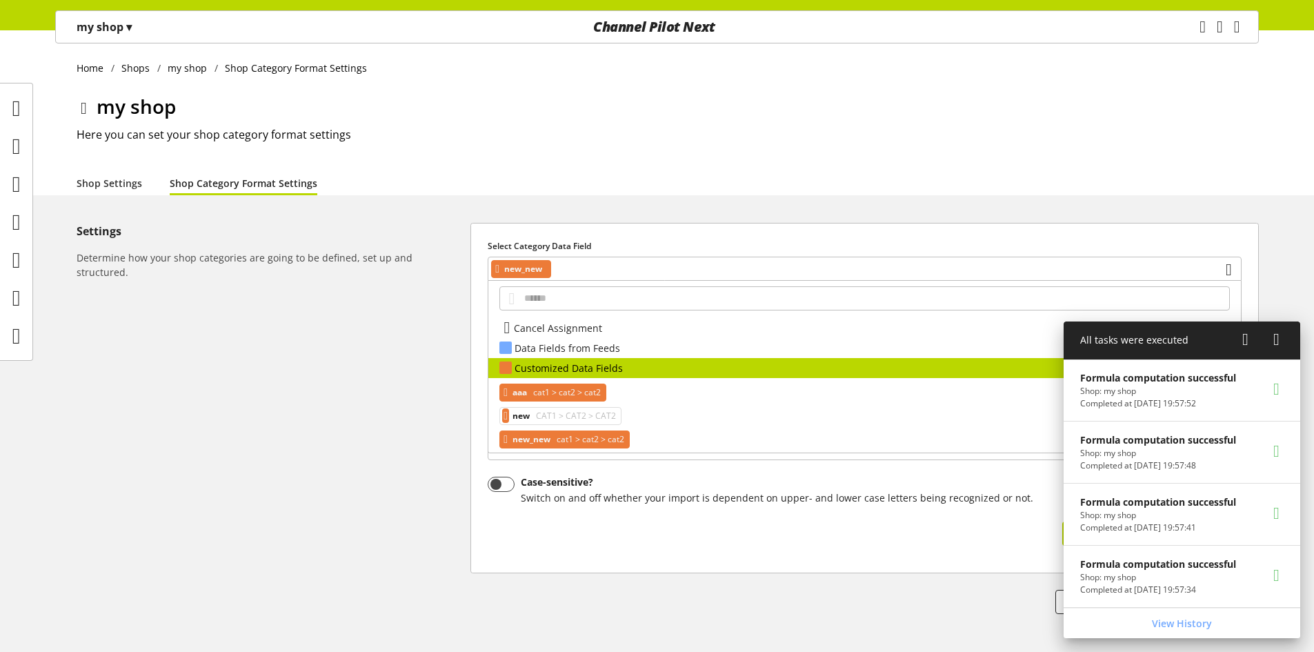
click at [606, 388] on div "aaa cat1 > cat2 > cat2" at bounding box center [552, 392] width 107 height 18
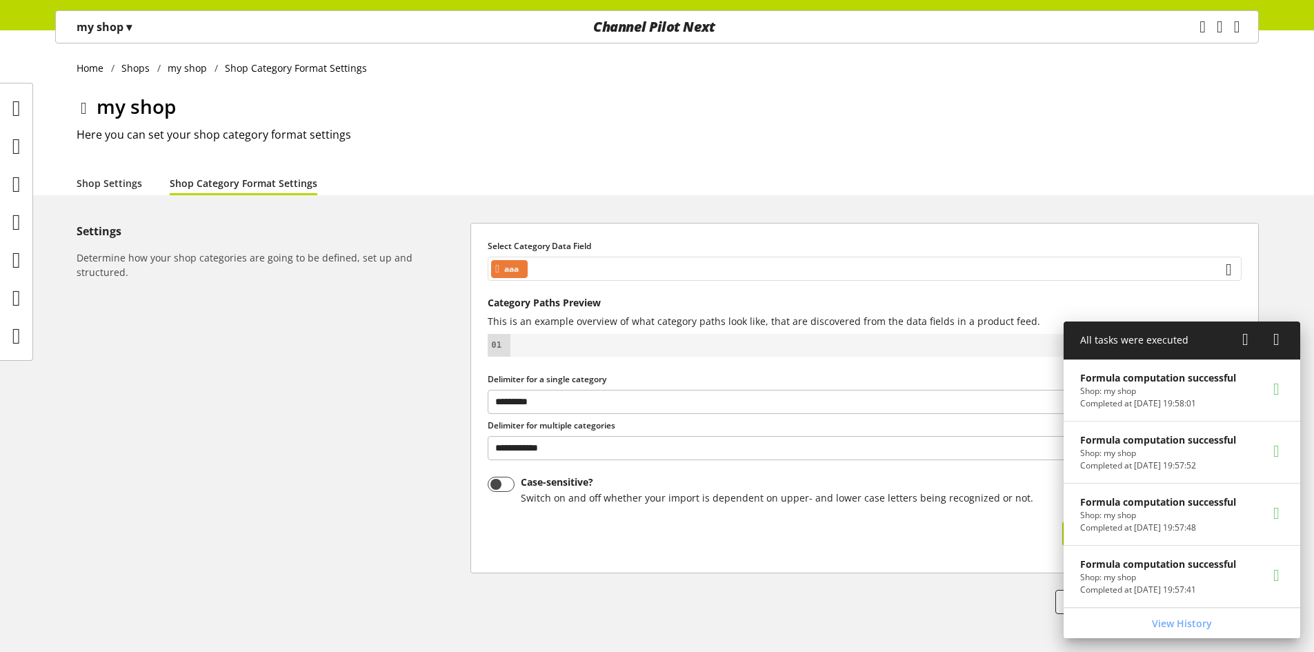
click at [607, 261] on div "aaa" at bounding box center [864, 269] width 754 height 24
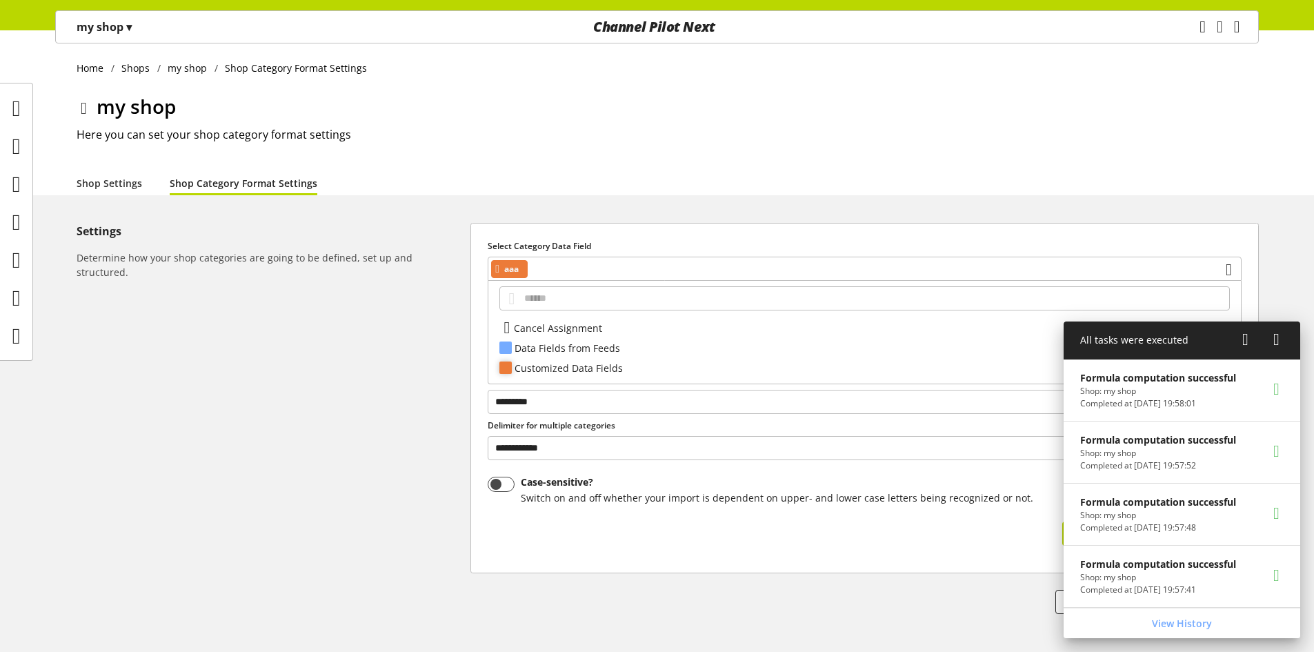
click at [598, 359] on div "Customized Data Fields 3" at bounding box center [864, 368] width 752 height 20
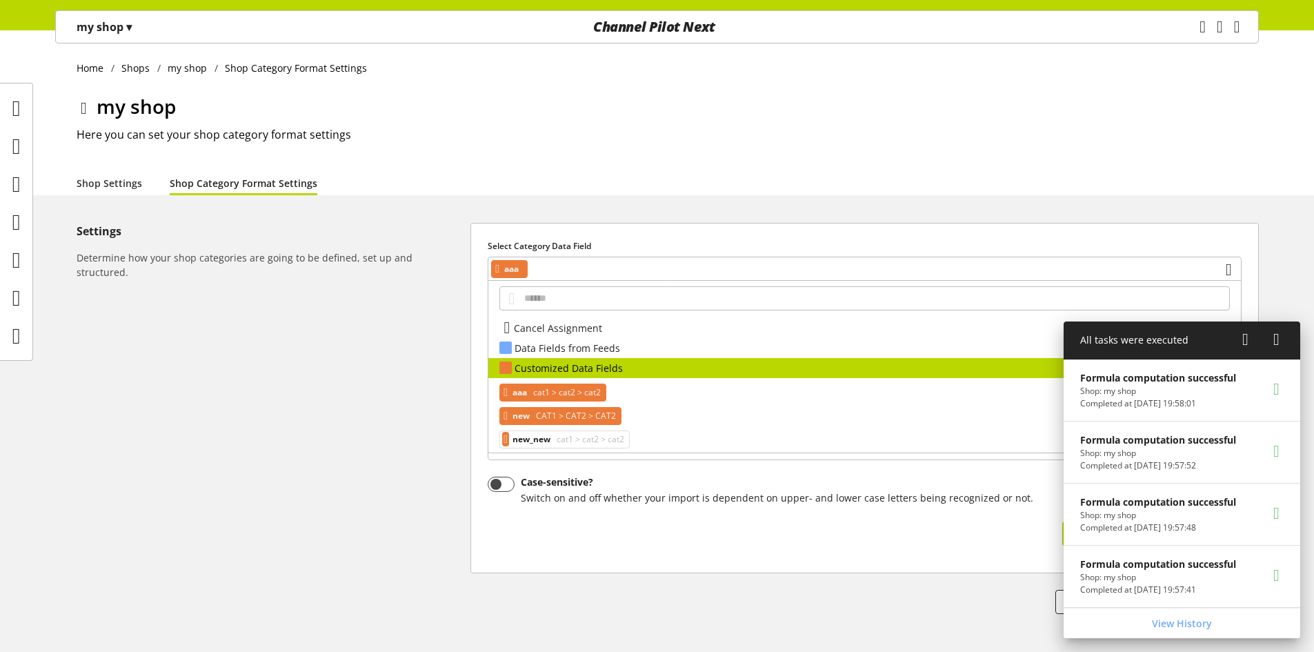
click at [572, 410] on span "CAT1 > CAT2 > CAT2" at bounding box center [574, 416] width 83 height 17
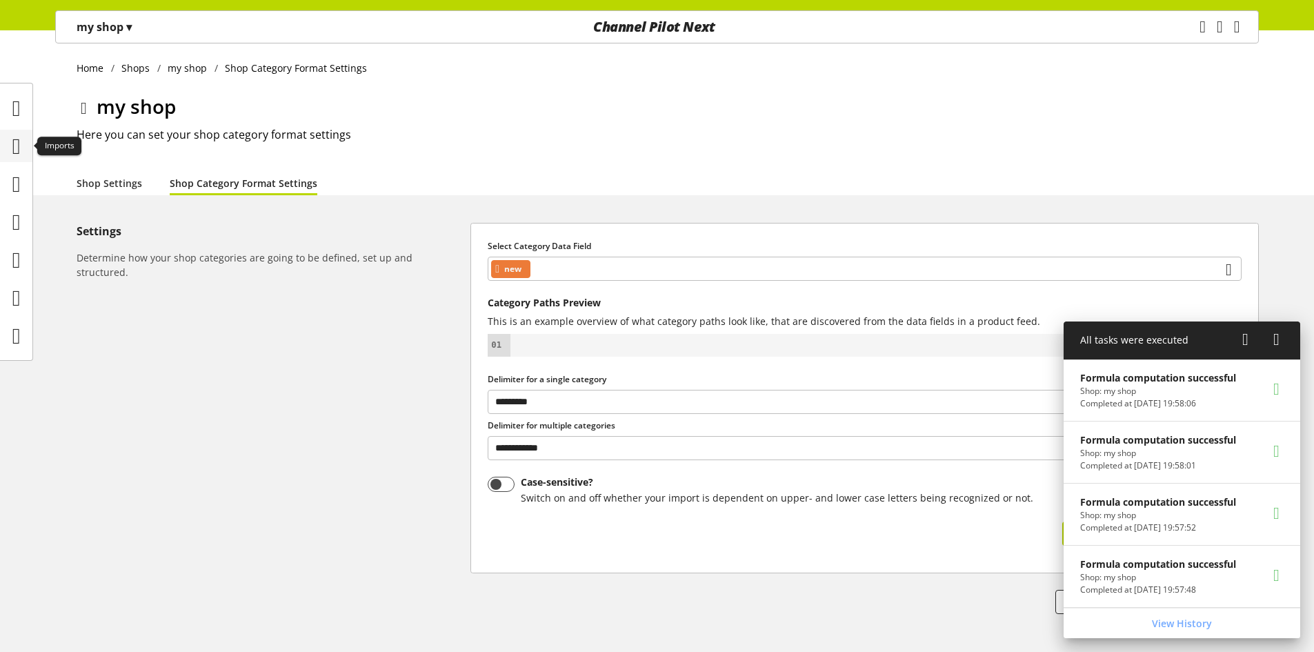
click at [17, 137] on icon at bounding box center [16, 146] width 8 height 28
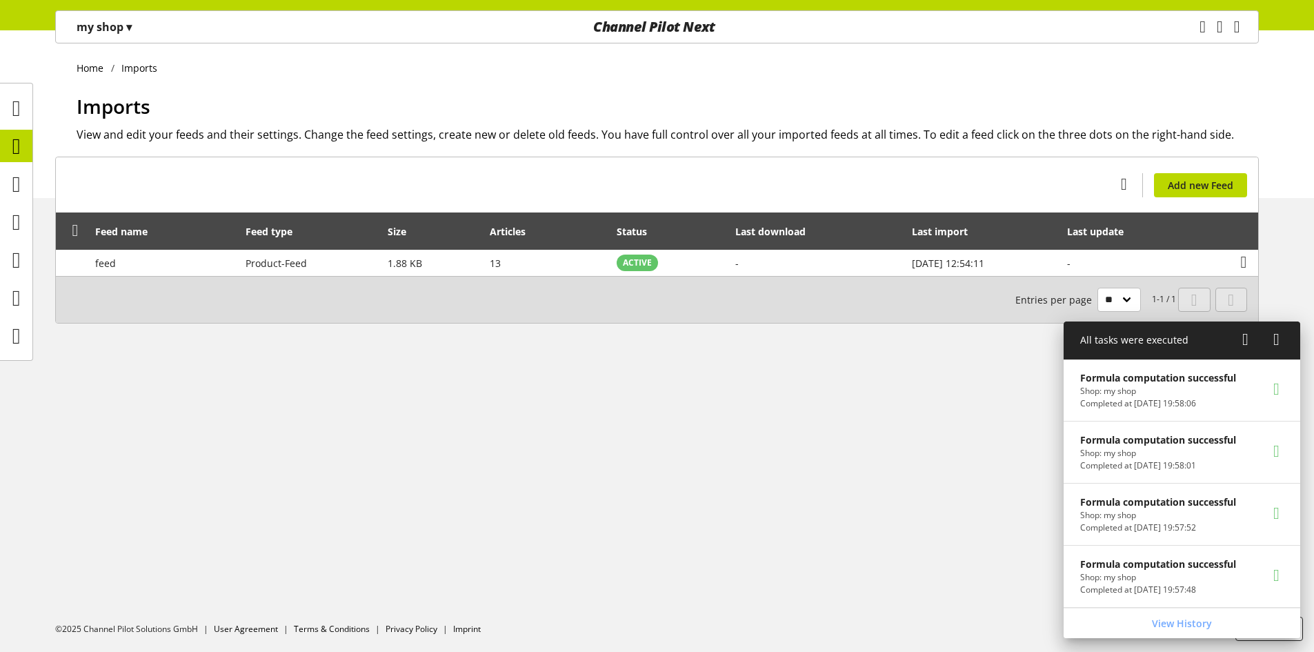
click at [79, 19] on p "my shop ▾" at bounding box center [104, 27] width 55 height 17
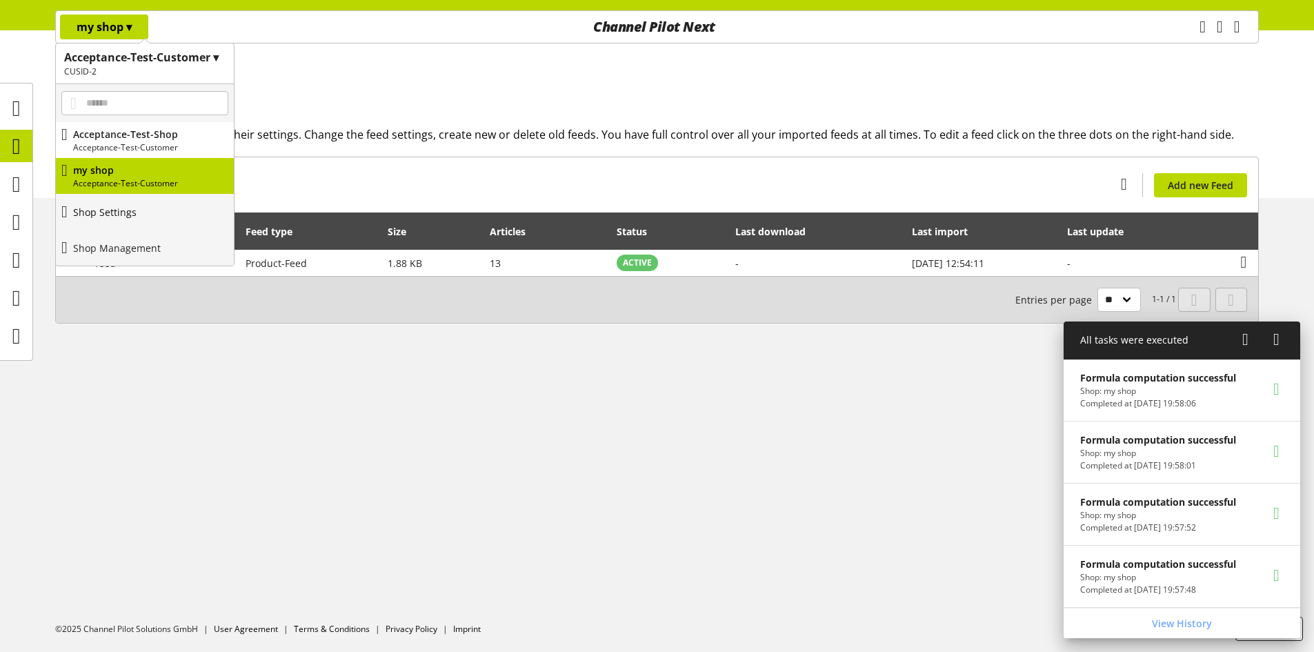
click at [128, 217] on p "Shop Settings" at bounding box center [104, 212] width 63 height 14
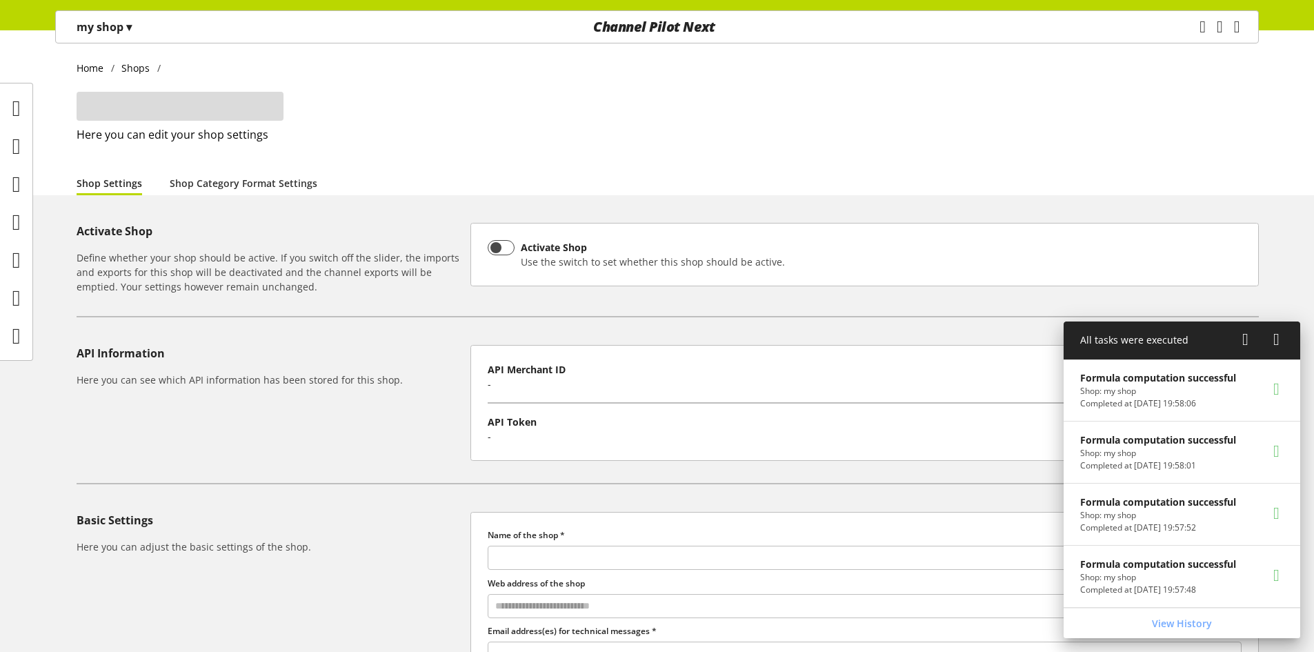
type input "*******"
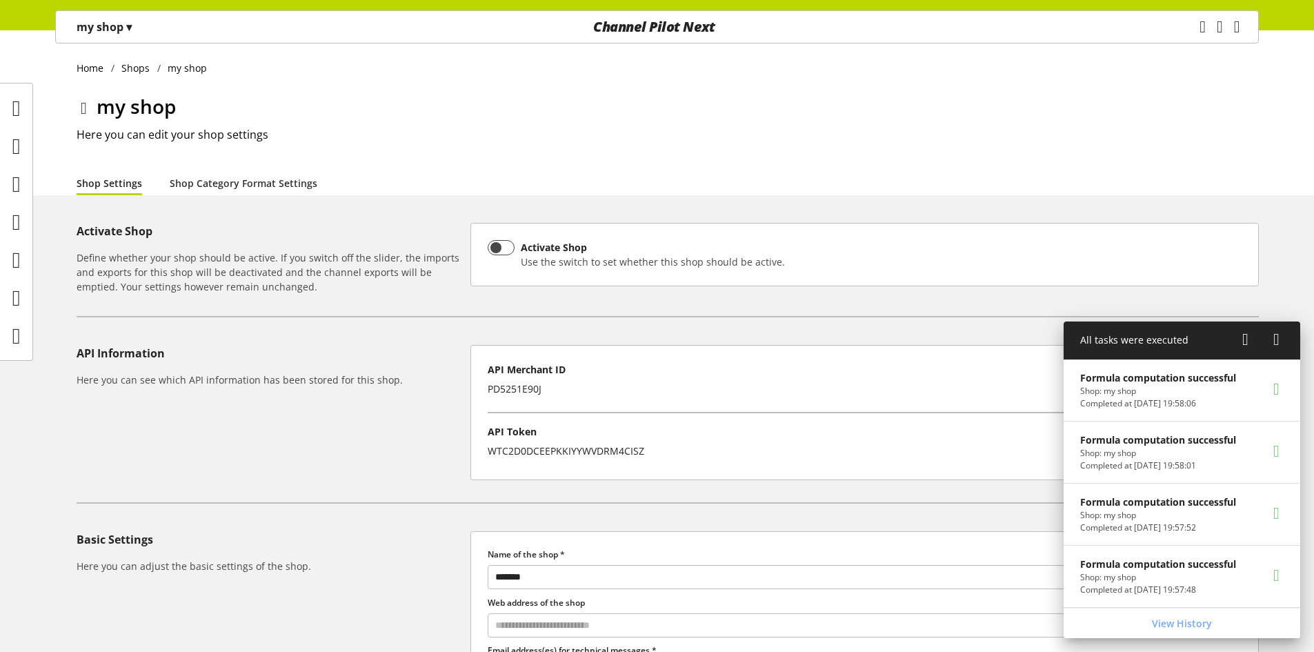
click at [118, 24] on p "my shop ▾" at bounding box center [104, 27] width 55 height 17
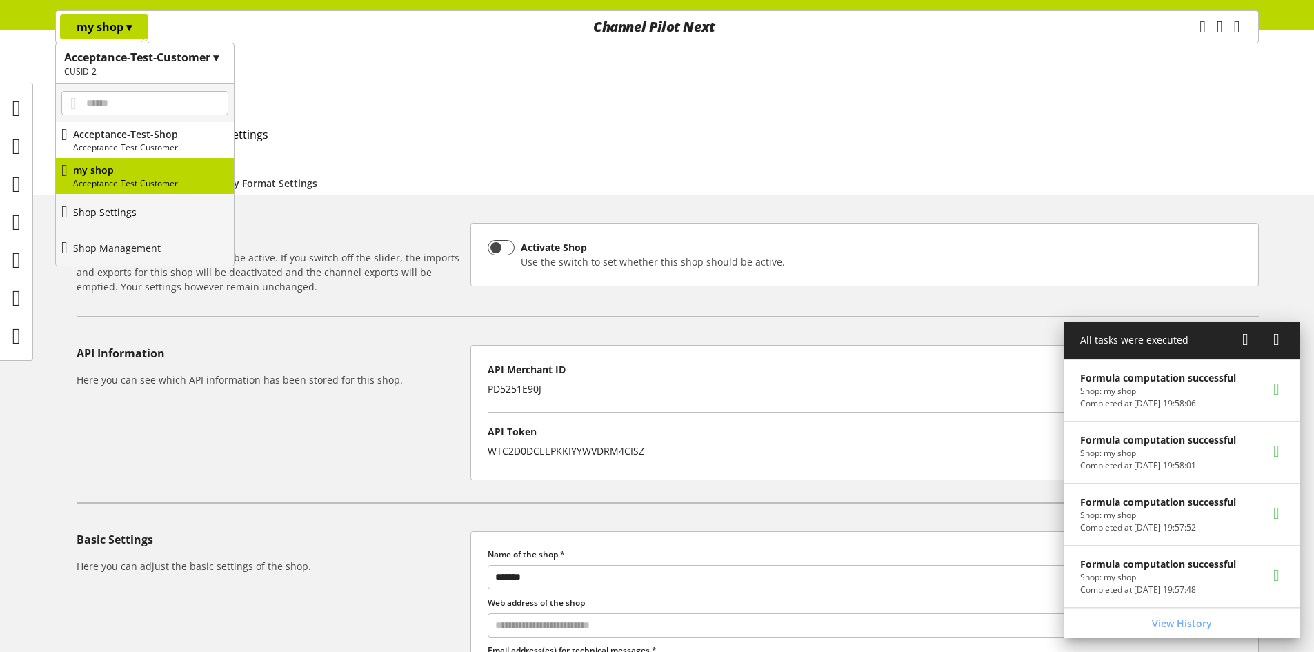
click at [141, 220] on link "Shop Settings" at bounding box center [145, 212] width 178 height 36
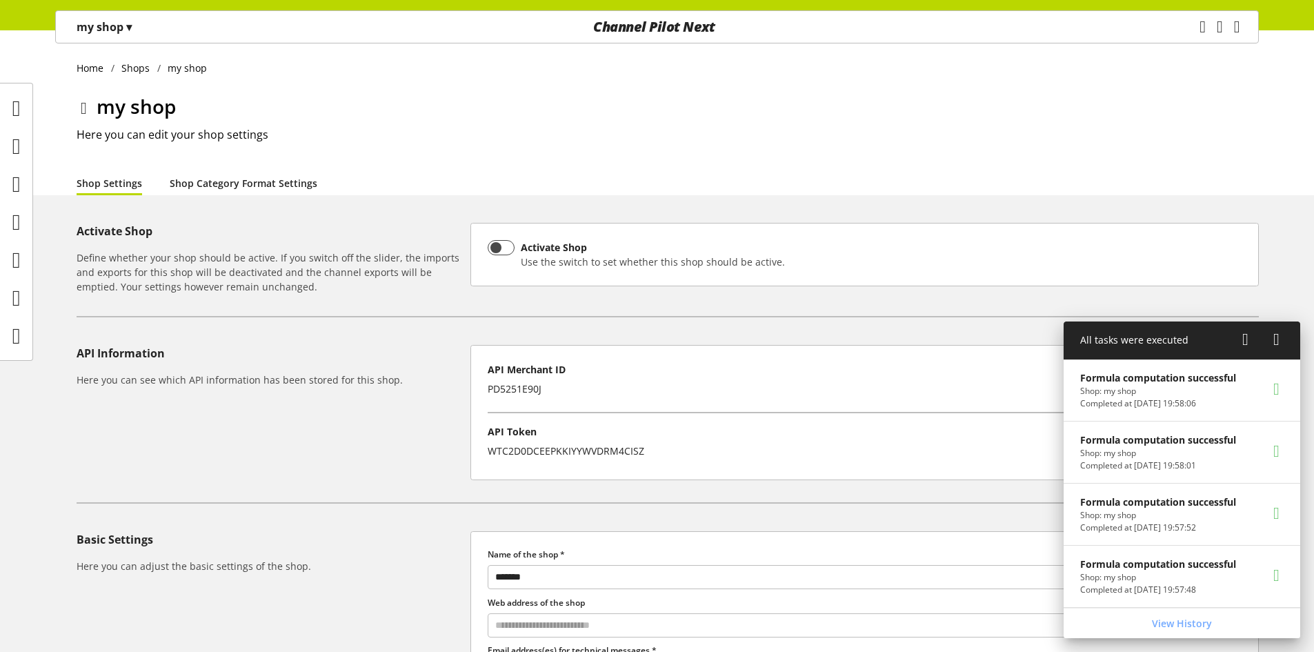
click at [188, 183] on link "Shop Category Format Settings" at bounding box center [244, 183] width 148 height 14
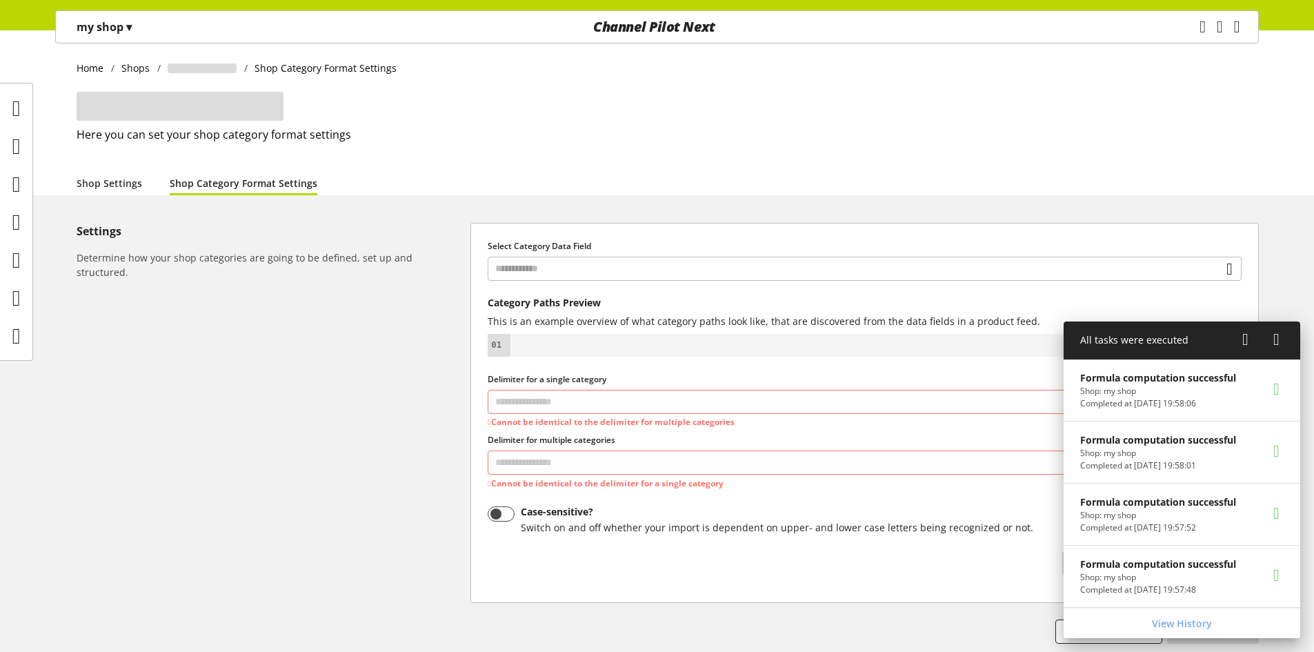
select select "*"
select select
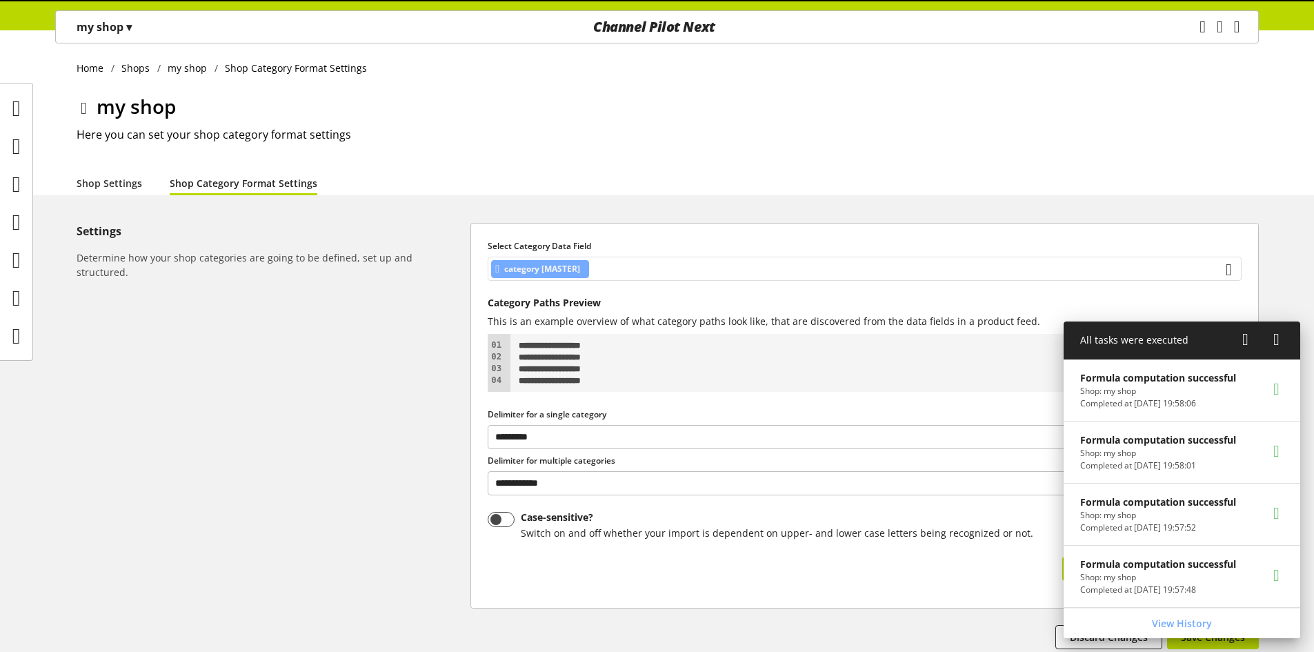
click at [649, 272] on div "category [MASTER]" at bounding box center [864, 269] width 754 height 24
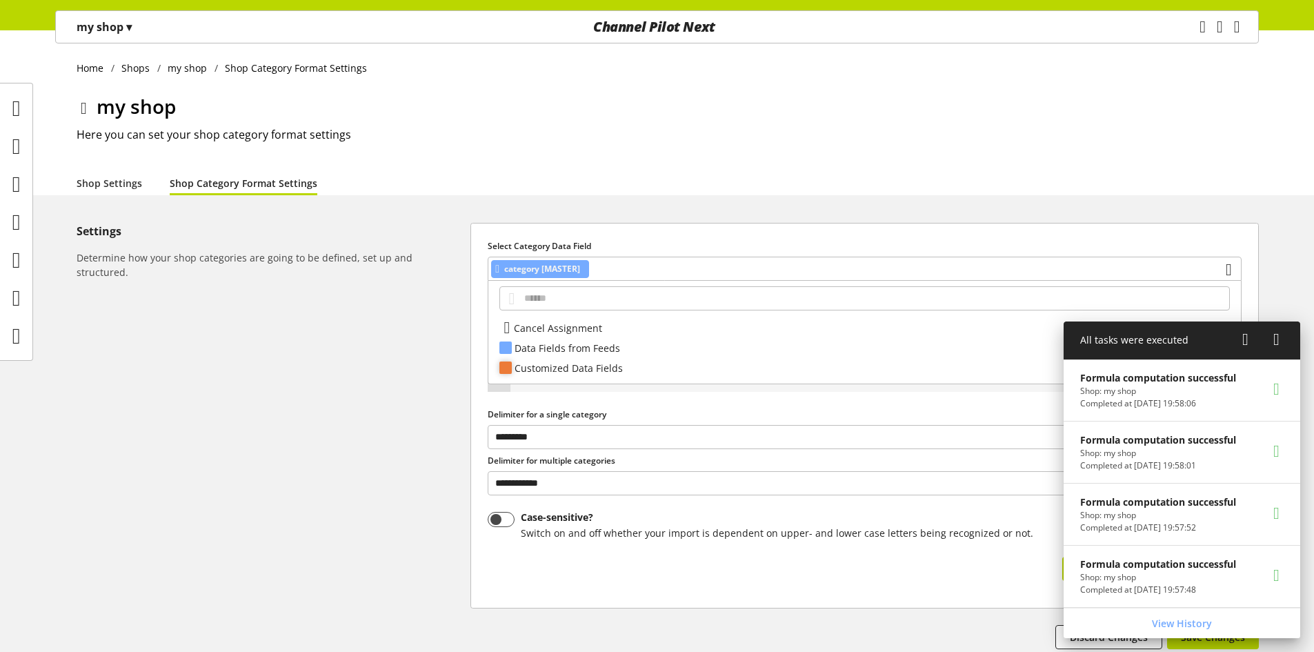
click at [626, 370] on div "Customized Data Fields" at bounding box center [863, 368] width 698 height 14
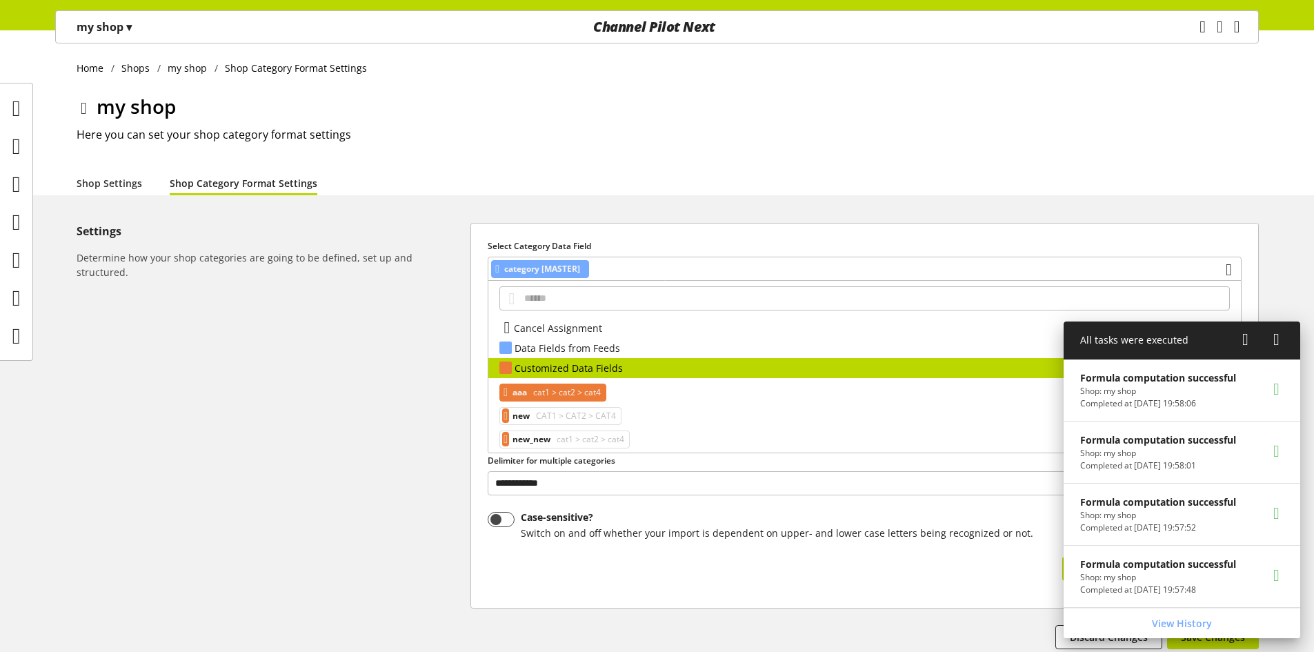
click at [601, 394] on span "cat1 > cat2 > cat4" at bounding box center [565, 392] width 70 height 17
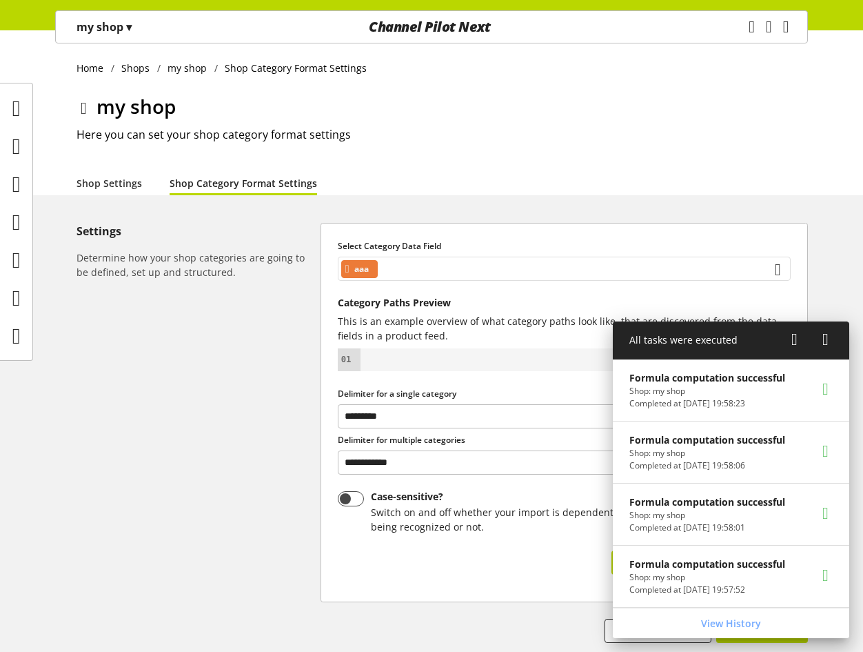
click at [485, 271] on div "aaa" at bounding box center [564, 269] width 453 height 24
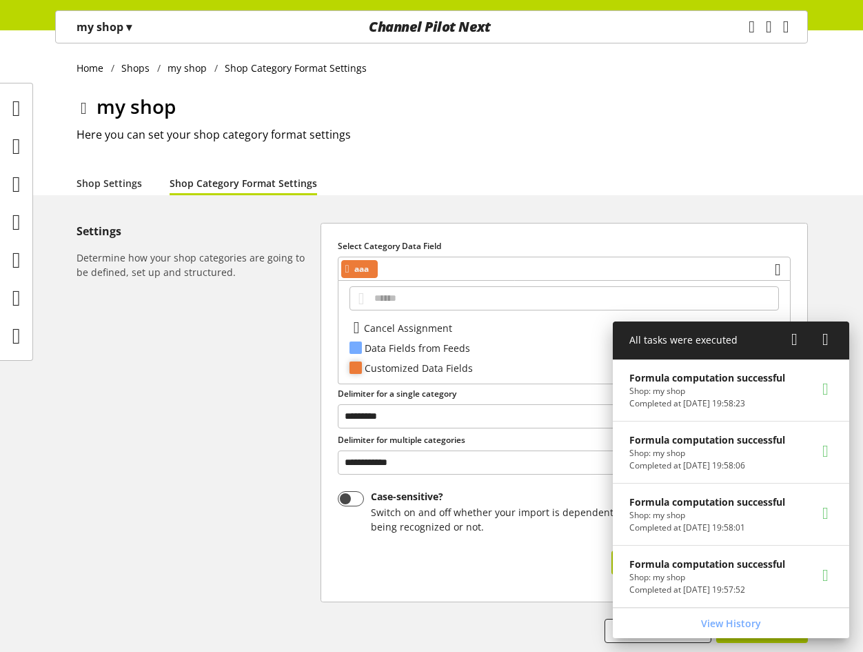
click at [470, 364] on div "Customized Data Fields" at bounding box center [563, 368] width 397 height 14
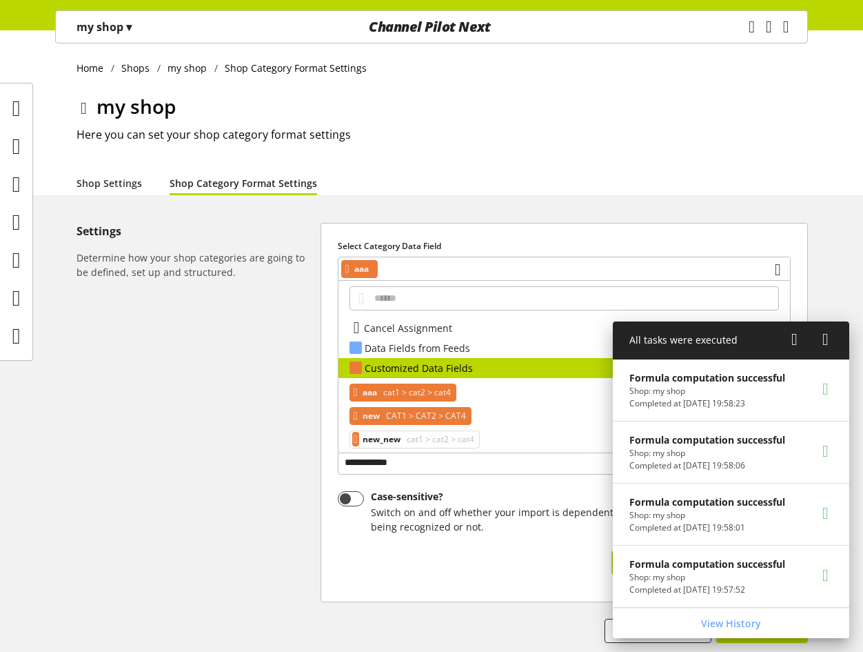
click at [461, 413] on span "CAT1 > CAT2 > CAT4" at bounding box center [424, 416] width 83 height 17
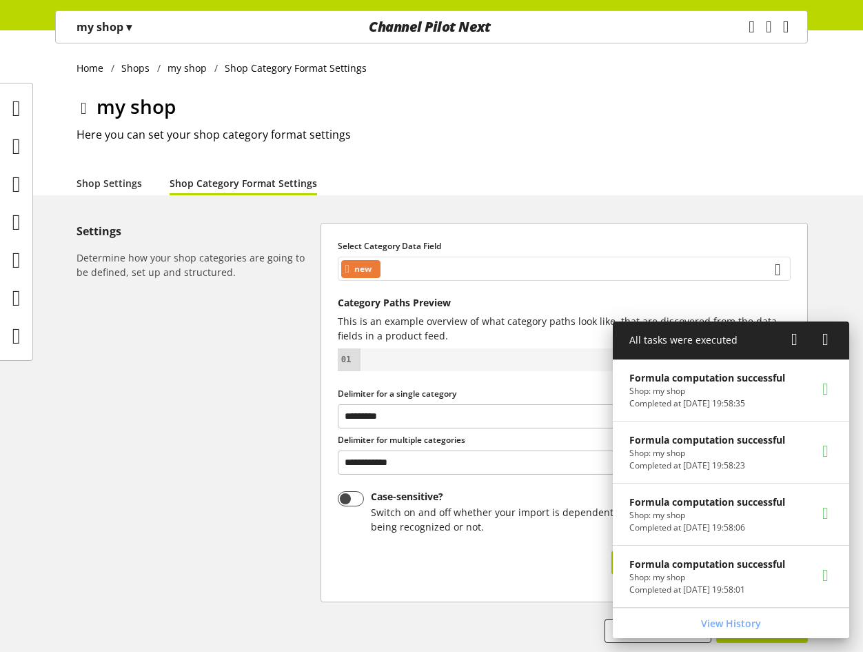
click at [421, 262] on div "new" at bounding box center [564, 269] width 453 height 24
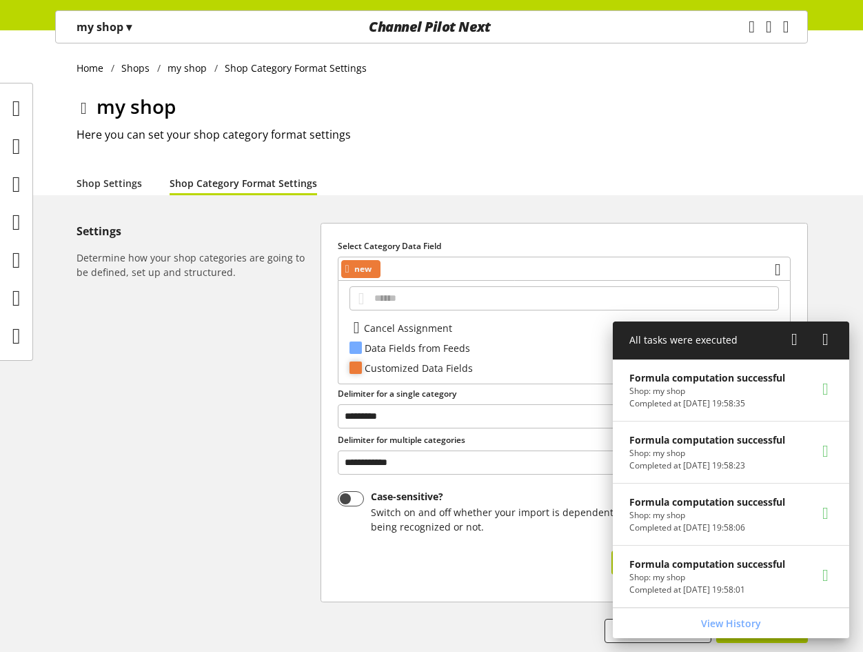
click at [438, 376] on div "Customized Data Fields 3" at bounding box center [565, 368] width 452 height 20
